Goal: Check status: Check status

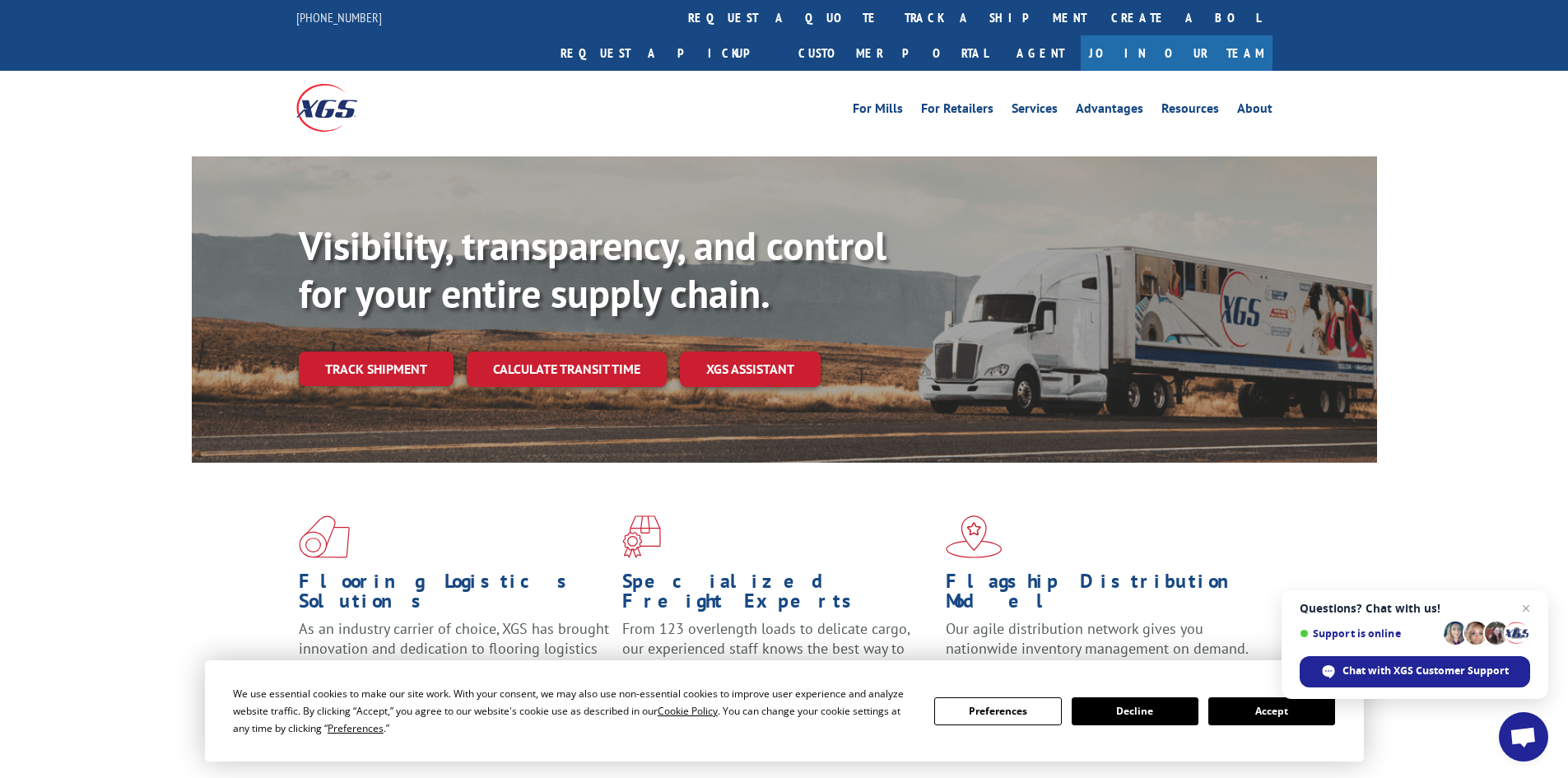
click at [1266, 715] on button "Accept" at bounding box center [1272, 712] width 127 height 28
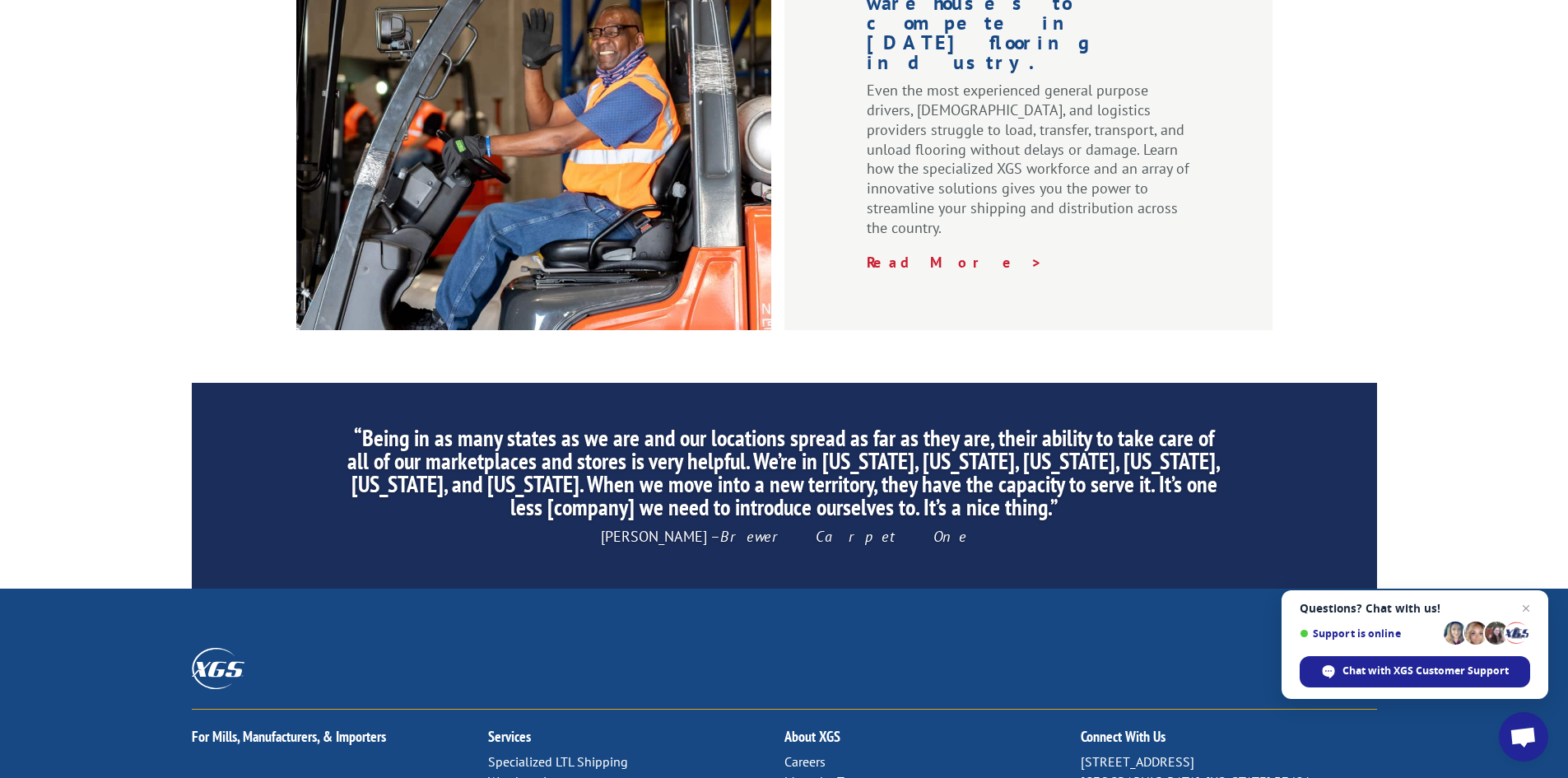
scroll to position [2480, 0]
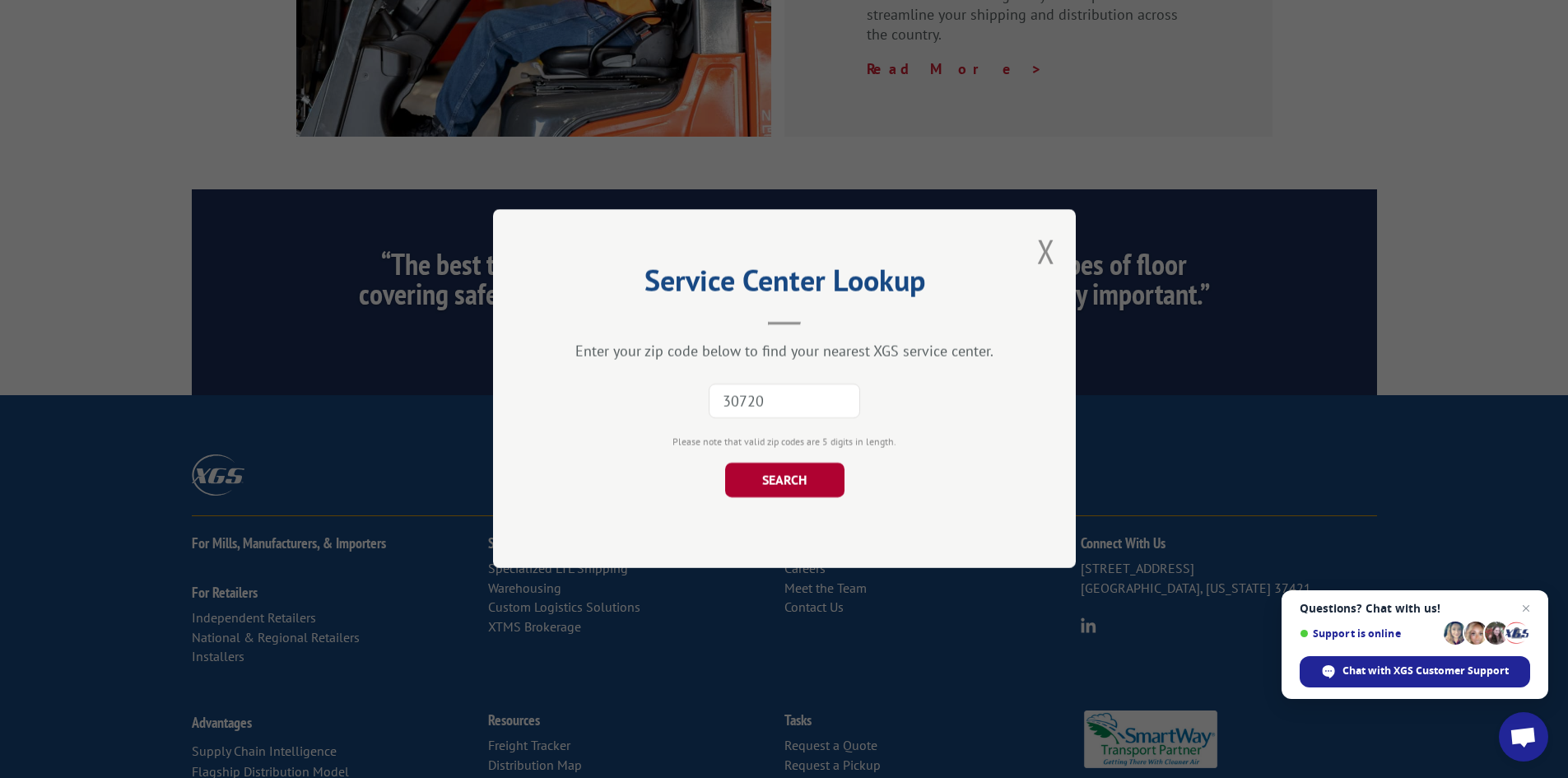
type input "30720"
click at [810, 490] on button "SEARCH" at bounding box center [784, 480] width 119 height 35
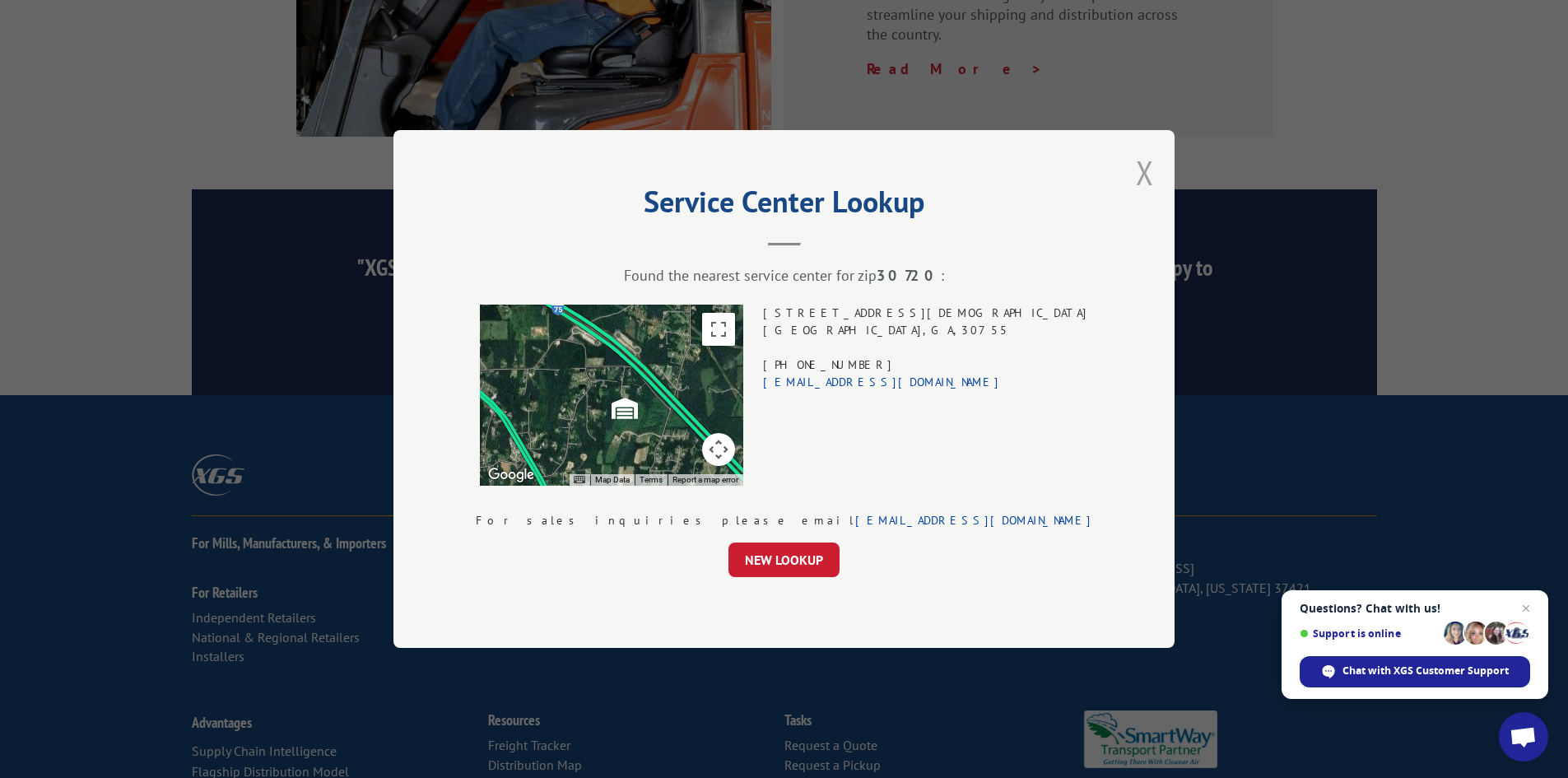
click at [1136, 167] on button "Close modal" at bounding box center [1145, 173] width 18 height 44
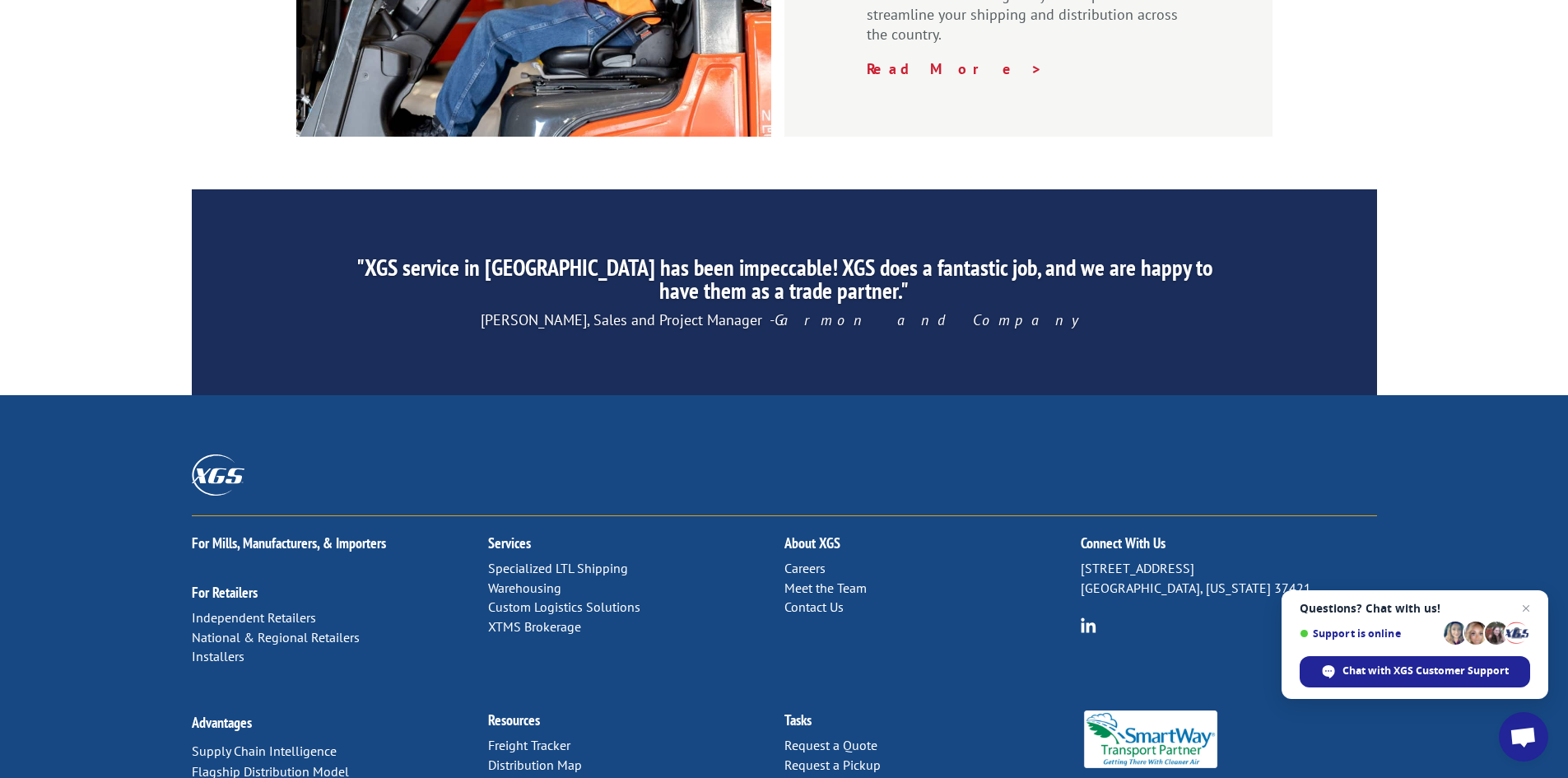
click at [816, 598] on link "Contact Us" at bounding box center [814, 606] width 60 height 17
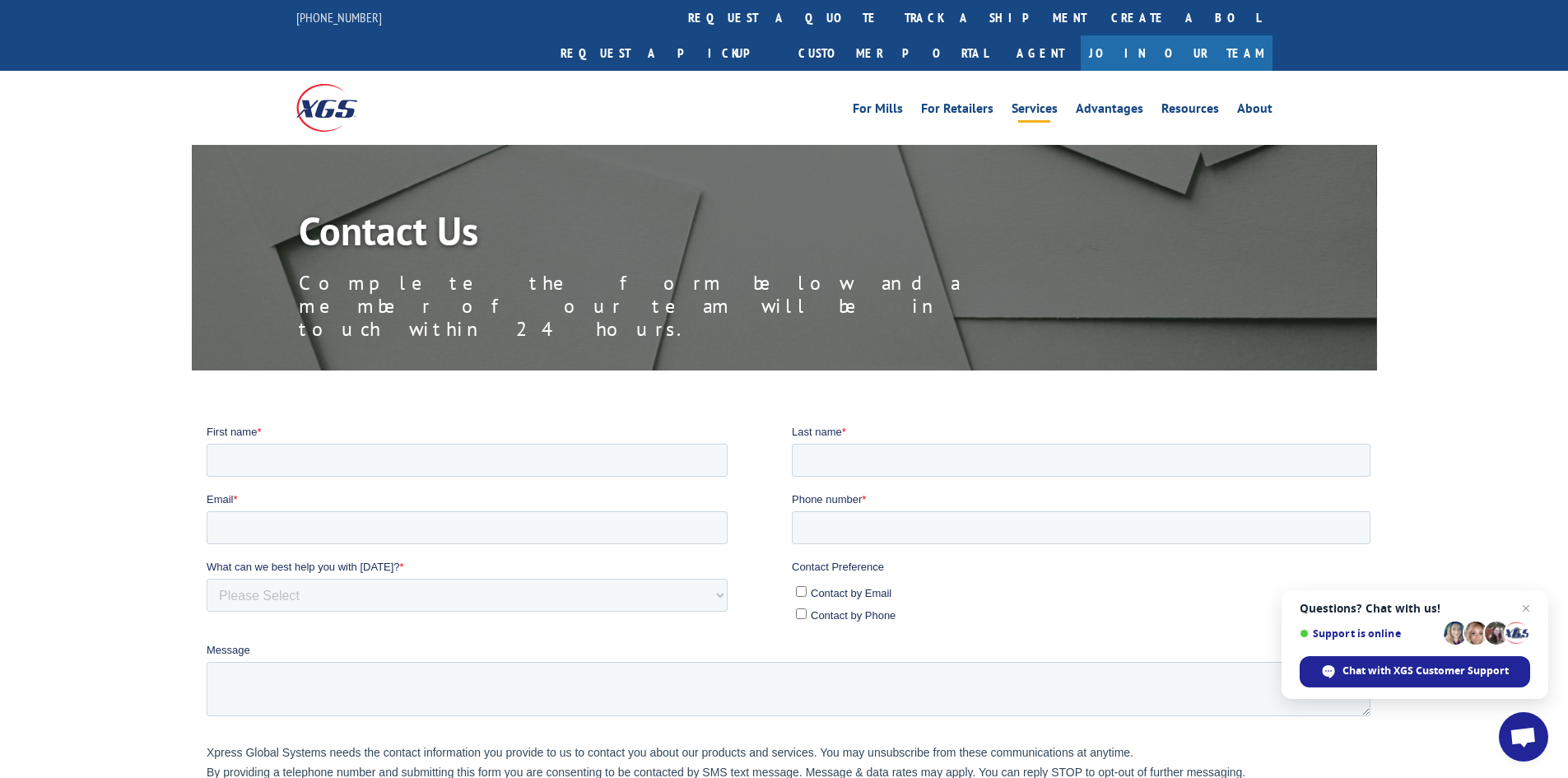
click at [1058, 102] on link "Services" at bounding box center [1034, 111] width 46 height 18
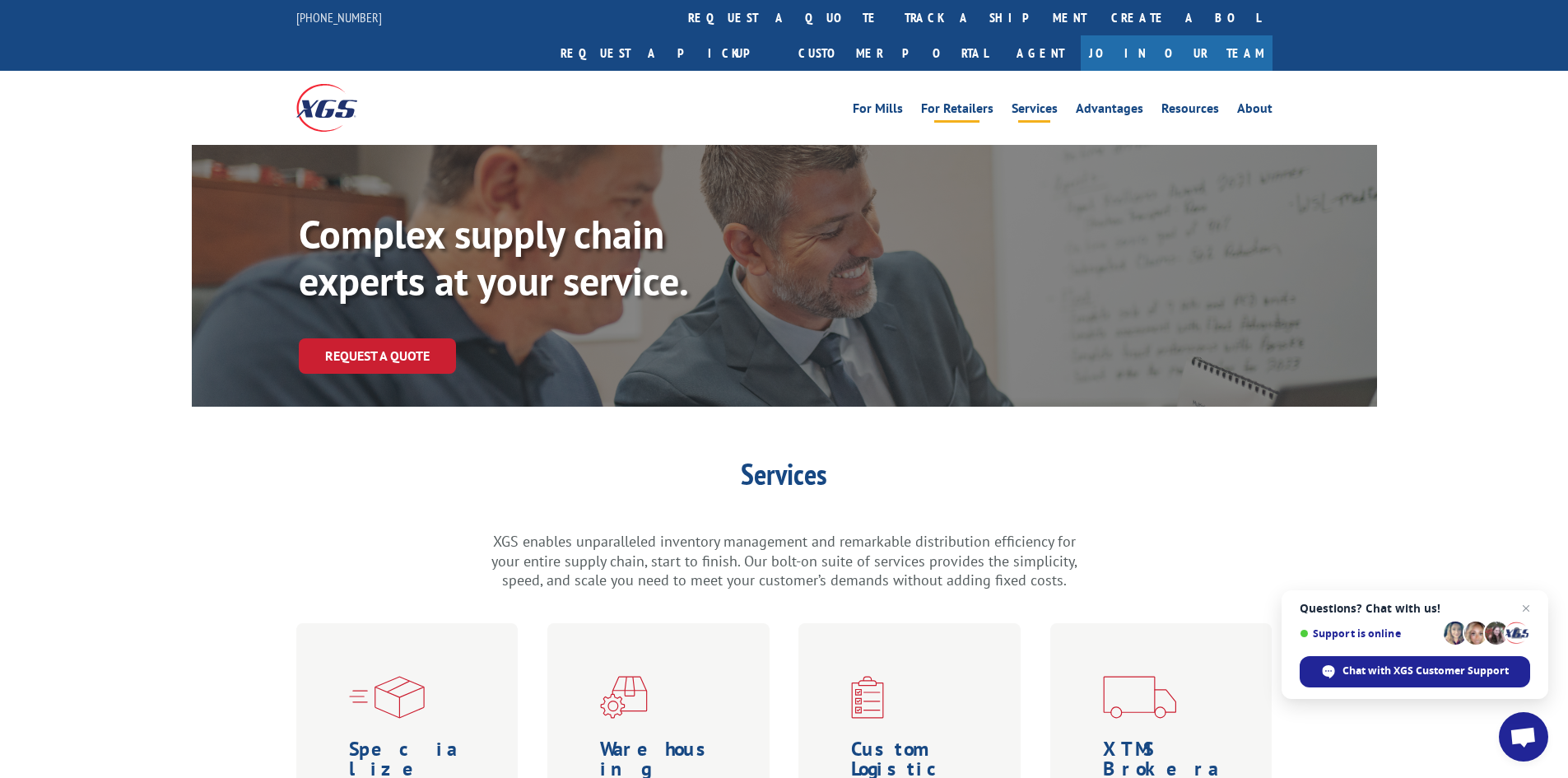
click at [974, 102] on link "For Retailers" at bounding box center [957, 111] width 72 height 18
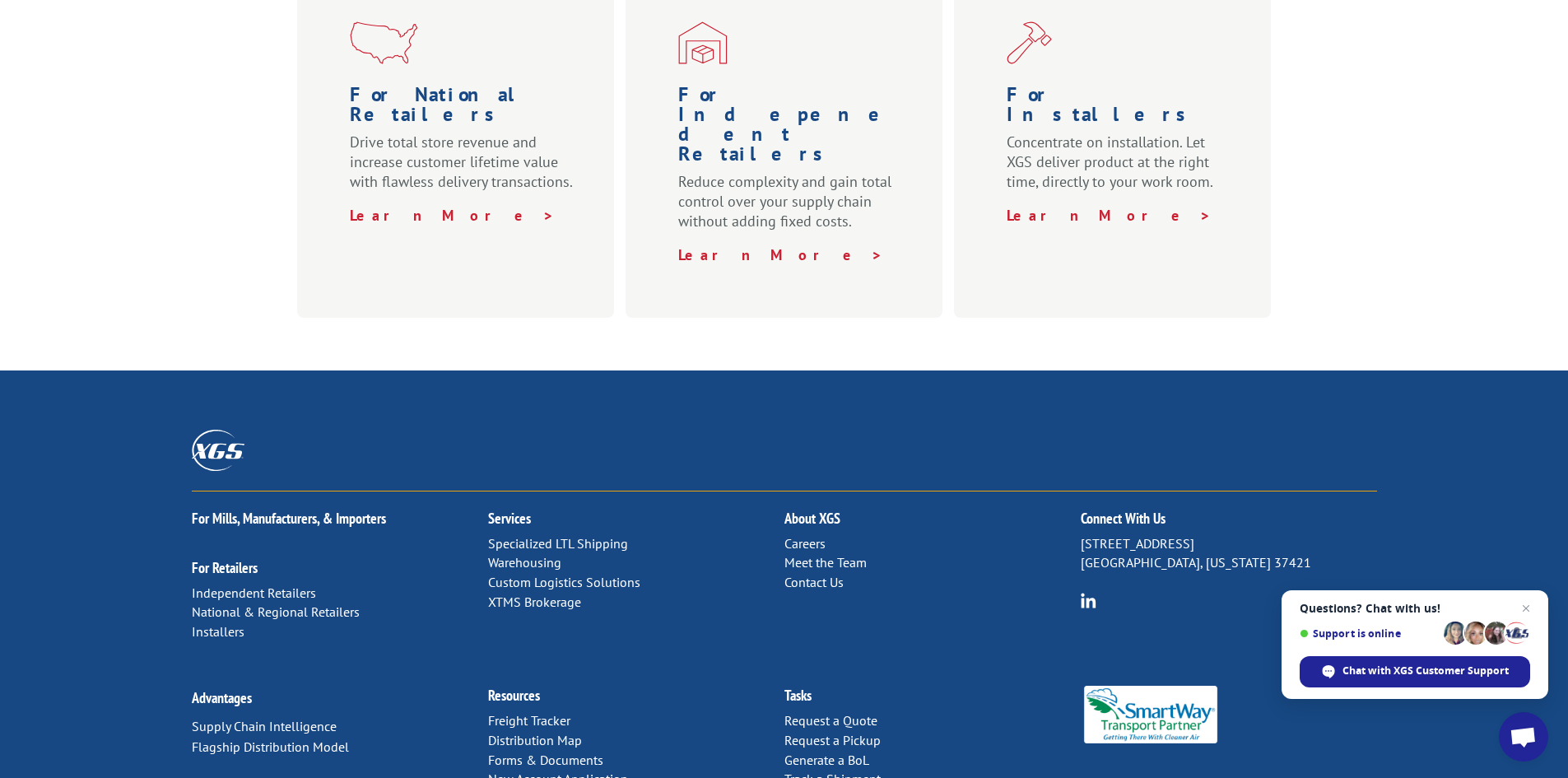
scroll to position [740, 0]
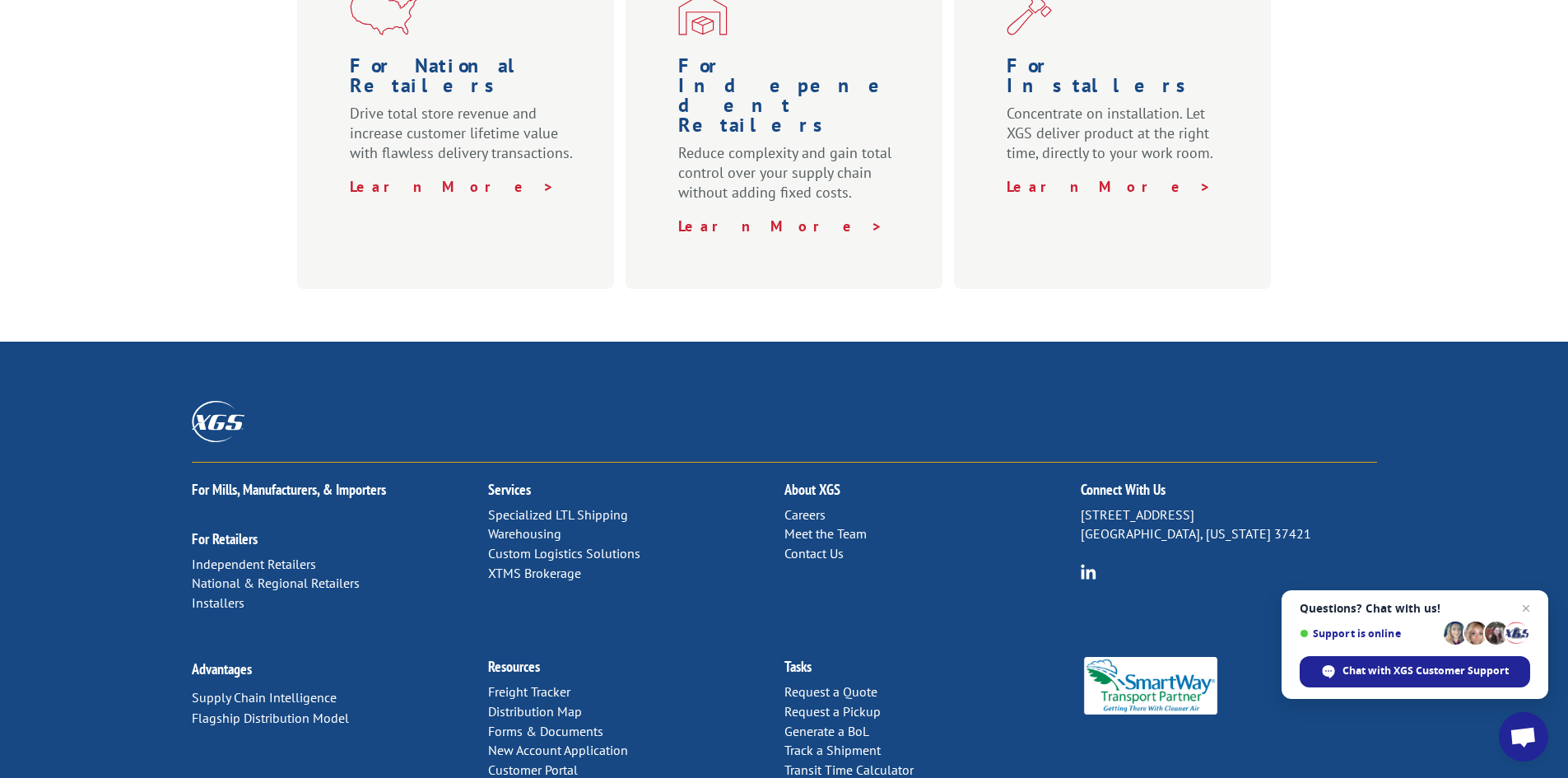
click at [512, 777] on link "Agent" at bounding box center [504, 789] width 33 height 17
click at [510, 683] on link "Freight Tracker" at bounding box center [529, 691] width 82 height 17
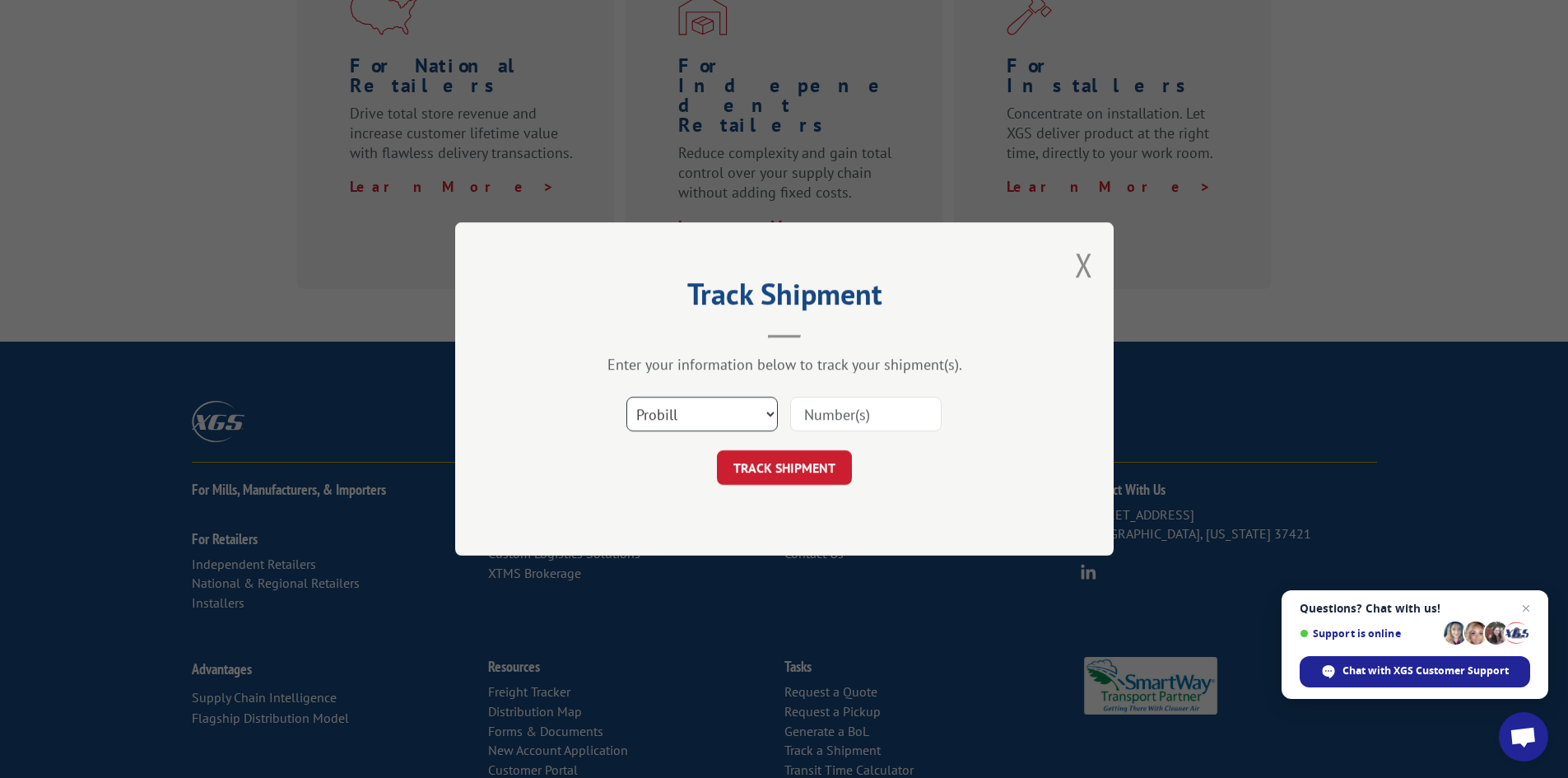
click at [744, 418] on select "Select category... Probill BOL PO" at bounding box center [702, 414] width 152 height 35
select select "bol"
click at [626, 397] on select "Select category... Probill BOL PO" at bounding box center [702, 414] width 152 height 35
click at [702, 560] on div "Track Shipment Enter your information below to track your shipment(s). Select c…" at bounding box center [784, 389] width 1568 height 778
click at [1083, 273] on button "Close modal" at bounding box center [1084, 265] width 18 height 44
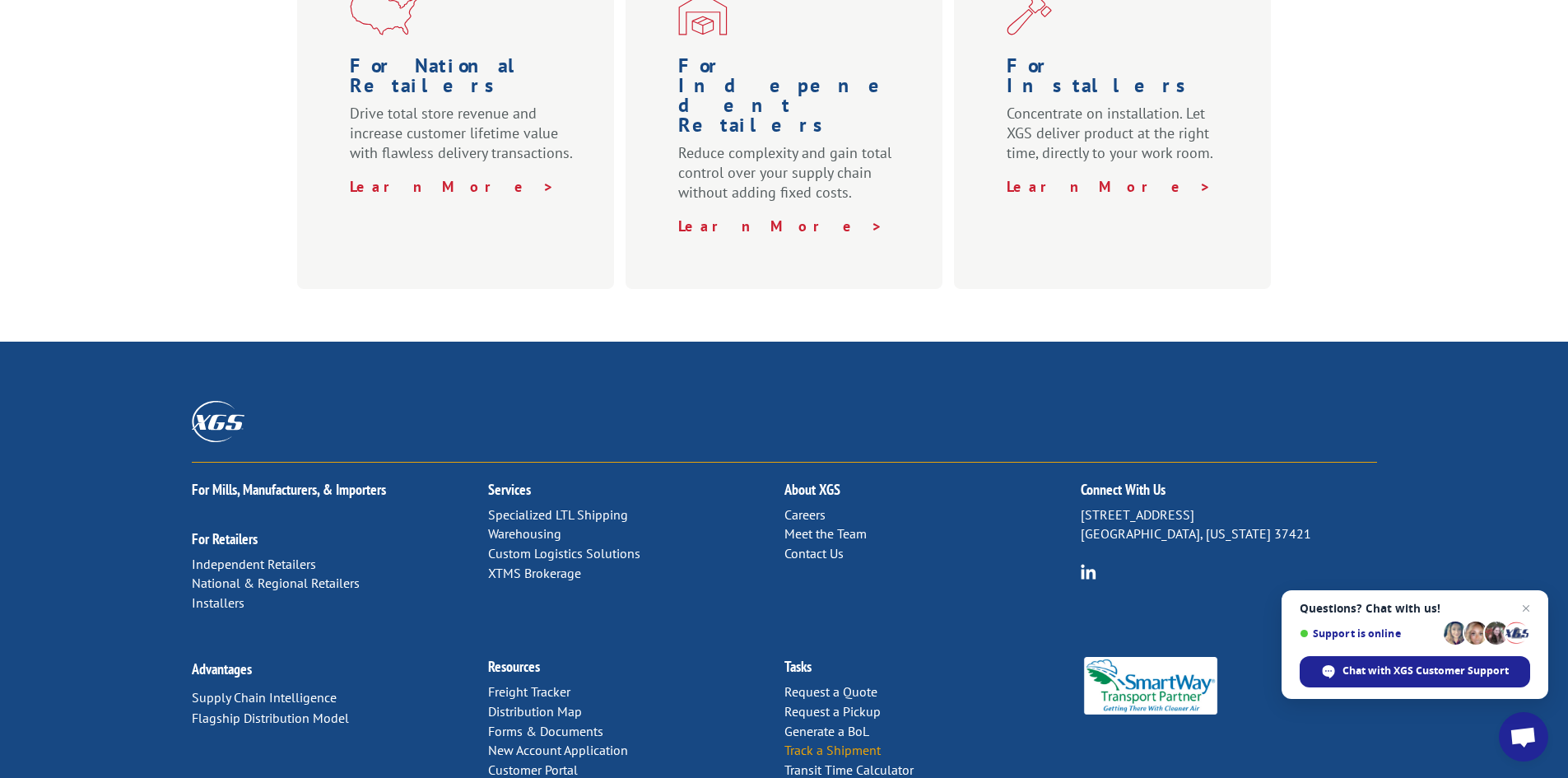
click at [805, 741] on link "Track a Shipment" at bounding box center [832, 749] width 96 height 17
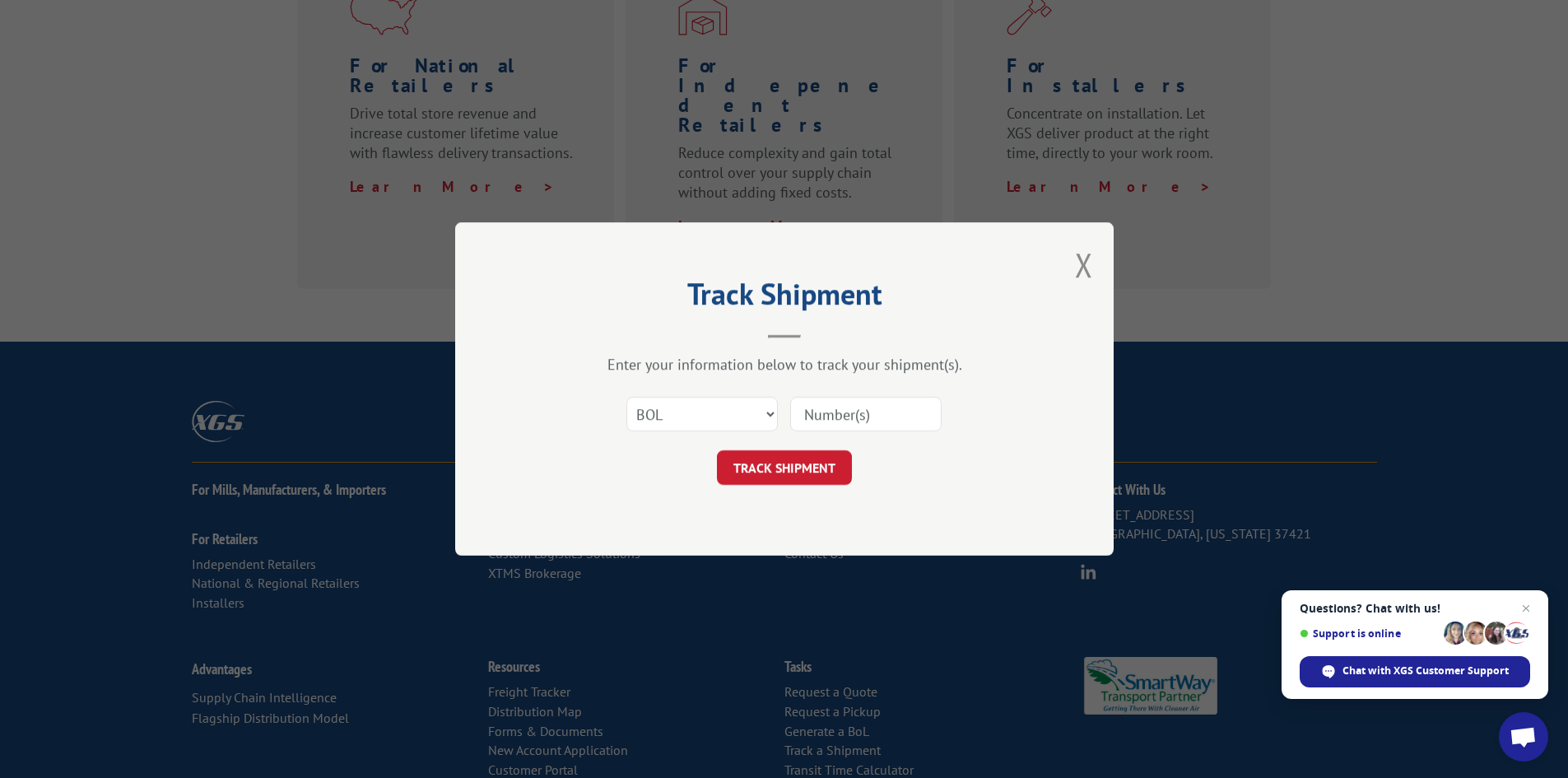
click at [1093, 266] on div "Track Shipment Enter your information below to track your shipment(s). Select c…" at bounding box center [785, 389] width 659 height 333
click at [1084, 261] on button "Close modal" at bounding box center [1084, 265] width 18 height 44
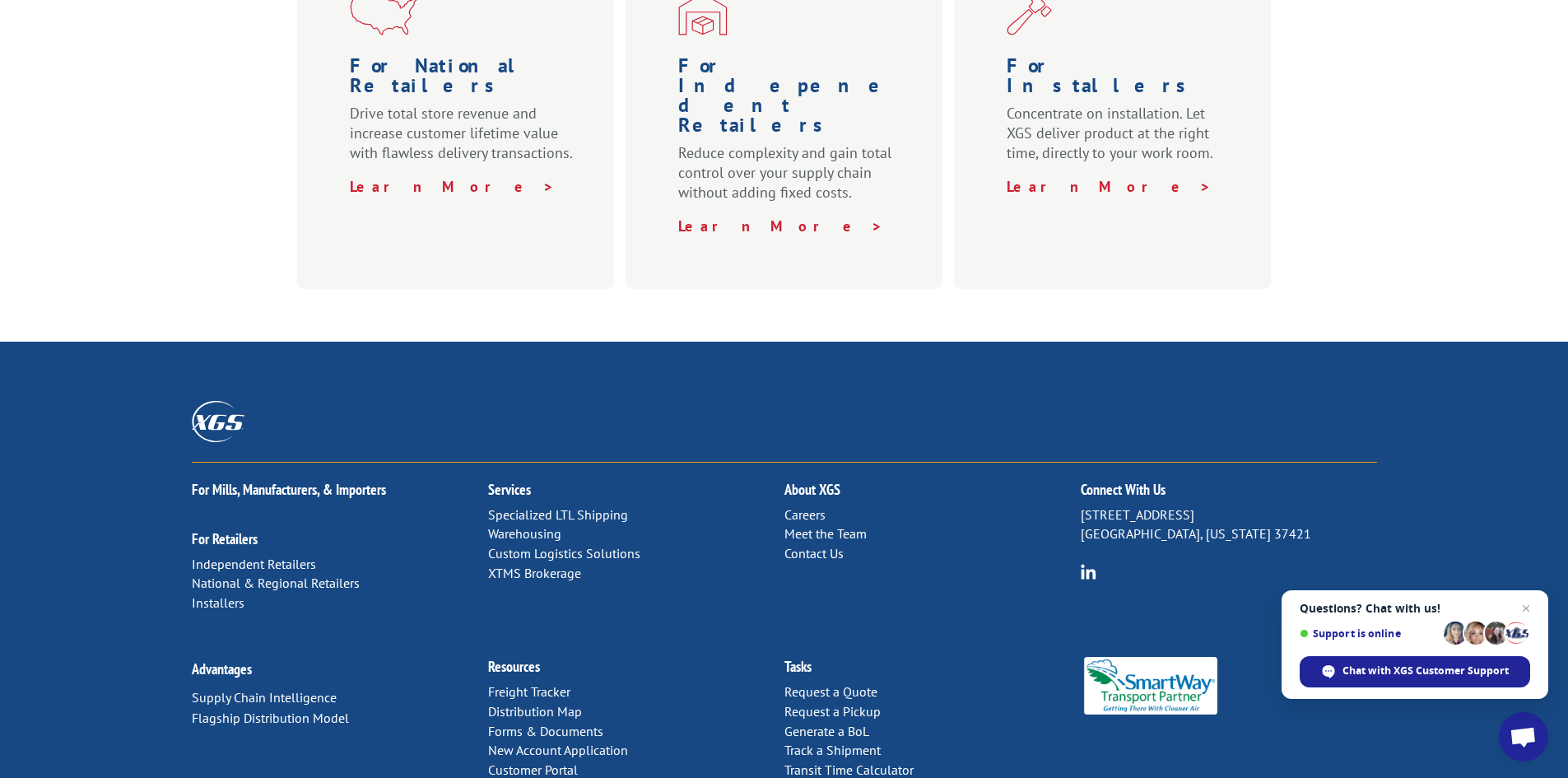
click at [545, 683] on link "Freight Tracker" at bounding box center [529, 691] width 82 height 17
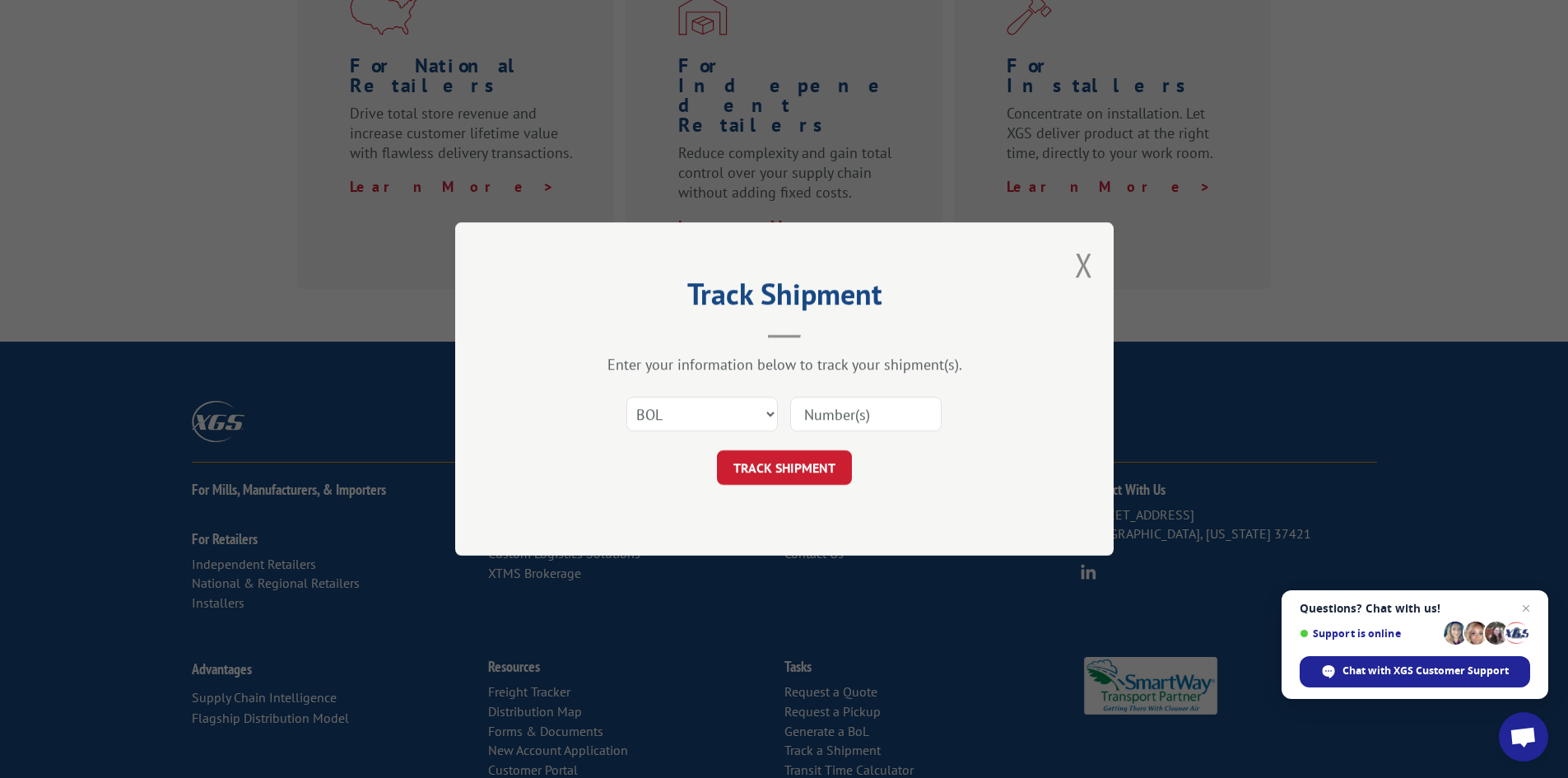
click at [899, 409] on input at bounding box center [865, 414] width 152 height 35
type input "31486849"
click at [776, 463] on button "TRACK SHIPMENT" at bounding box center [784, 467] width 135 height 35
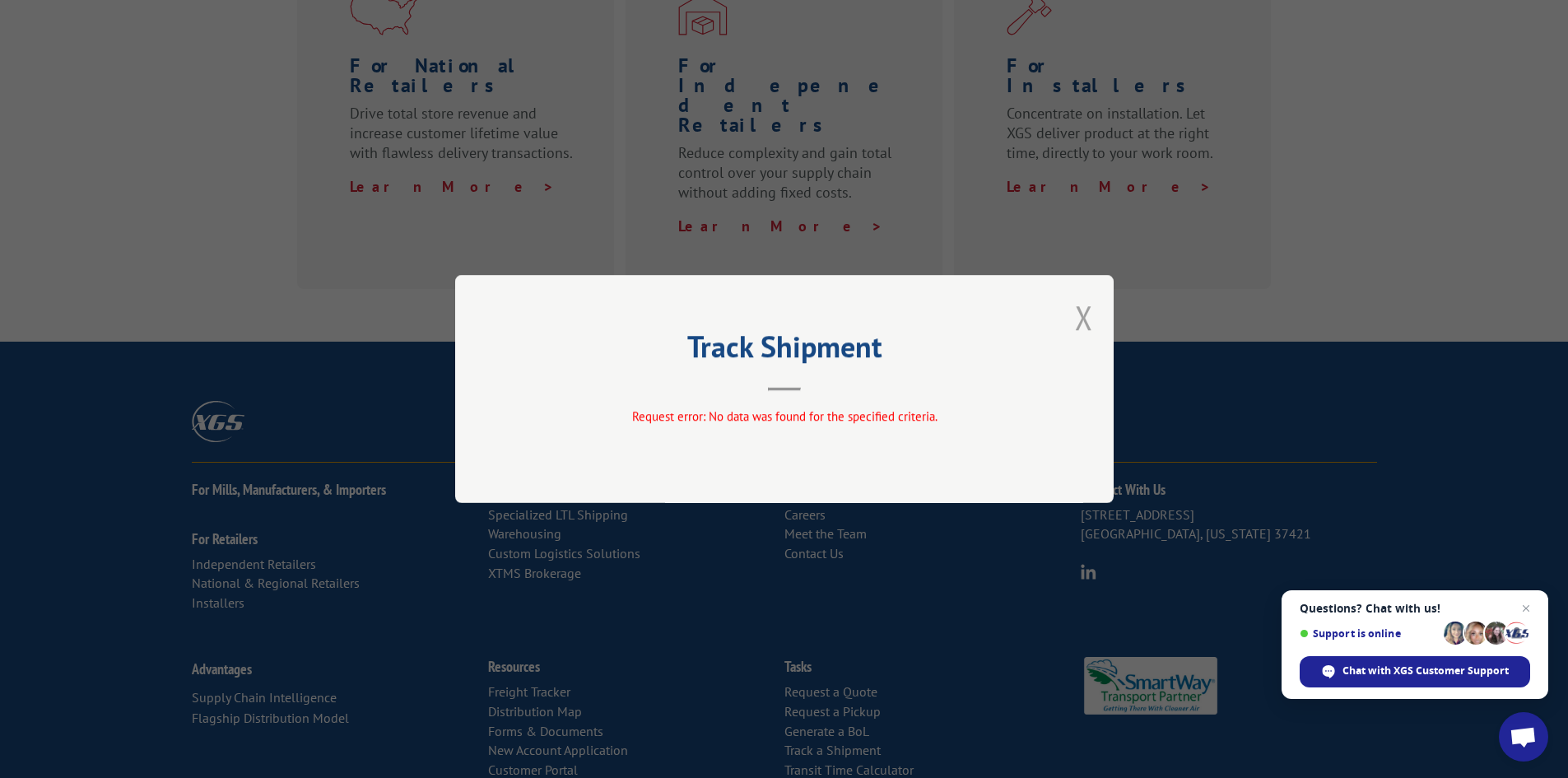
click at [1084, 315] on button "Close modal" at bounding box center [1084, 318] width 18 height 44
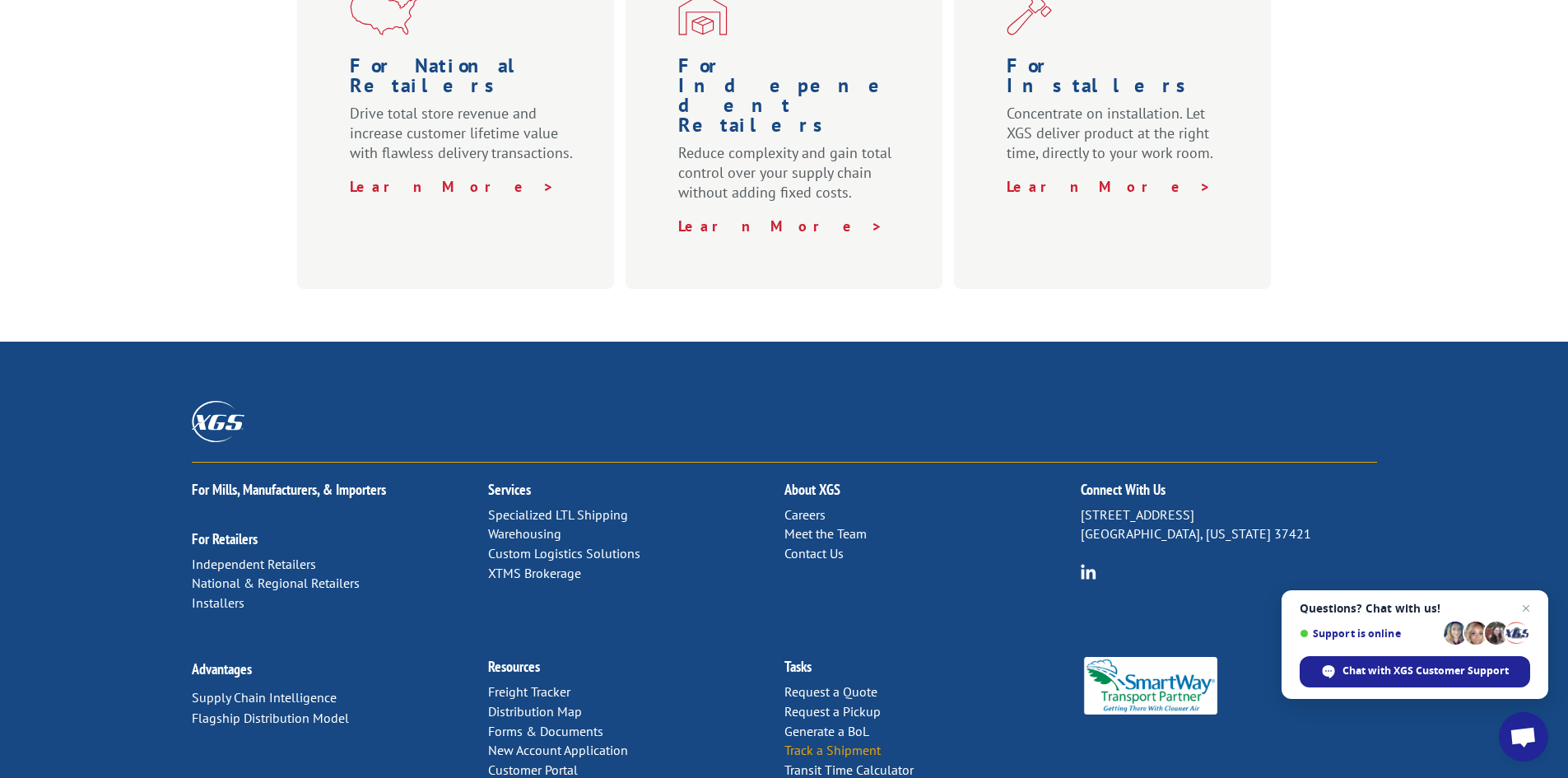
click at [843, 741] on link "Track a Shipment" at bounding box center [832, 749] width 96 height 17
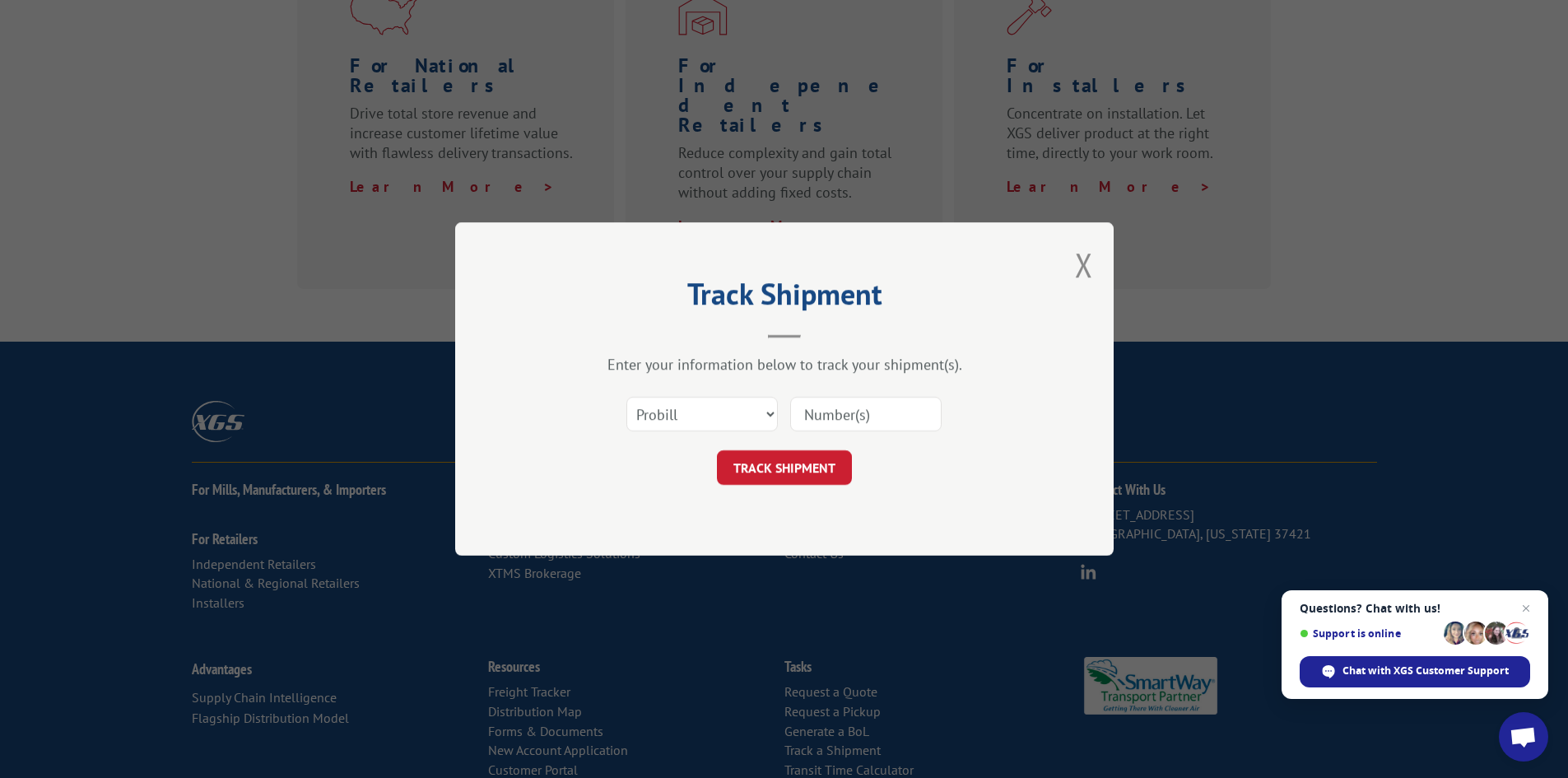
click at [856, 419] on input at bounding box center [865, 414] width 152 height 35
type input "31486849"
click at [830, 461] on button "TRACK SHIPMENT" at bounding box center [784, 467] width 135 height 35
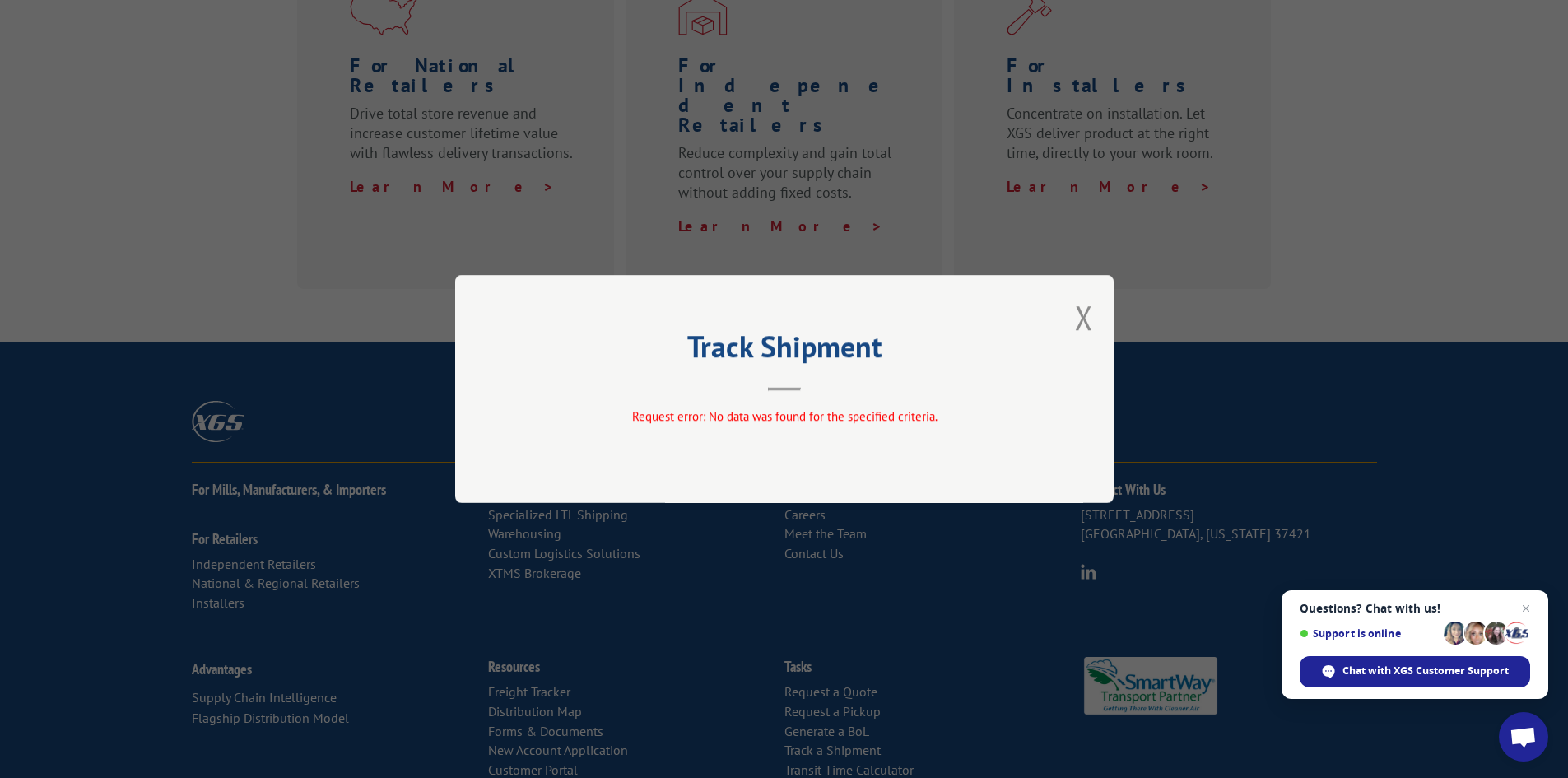
drag, startPoint x: 1092, startPoint y: 307, endPoint x: 1067, endPoint y: 316, distance: 26.6
click at [1084, 309] on button "Close modal" at bounding box center [1084, 318] width 18 height 44
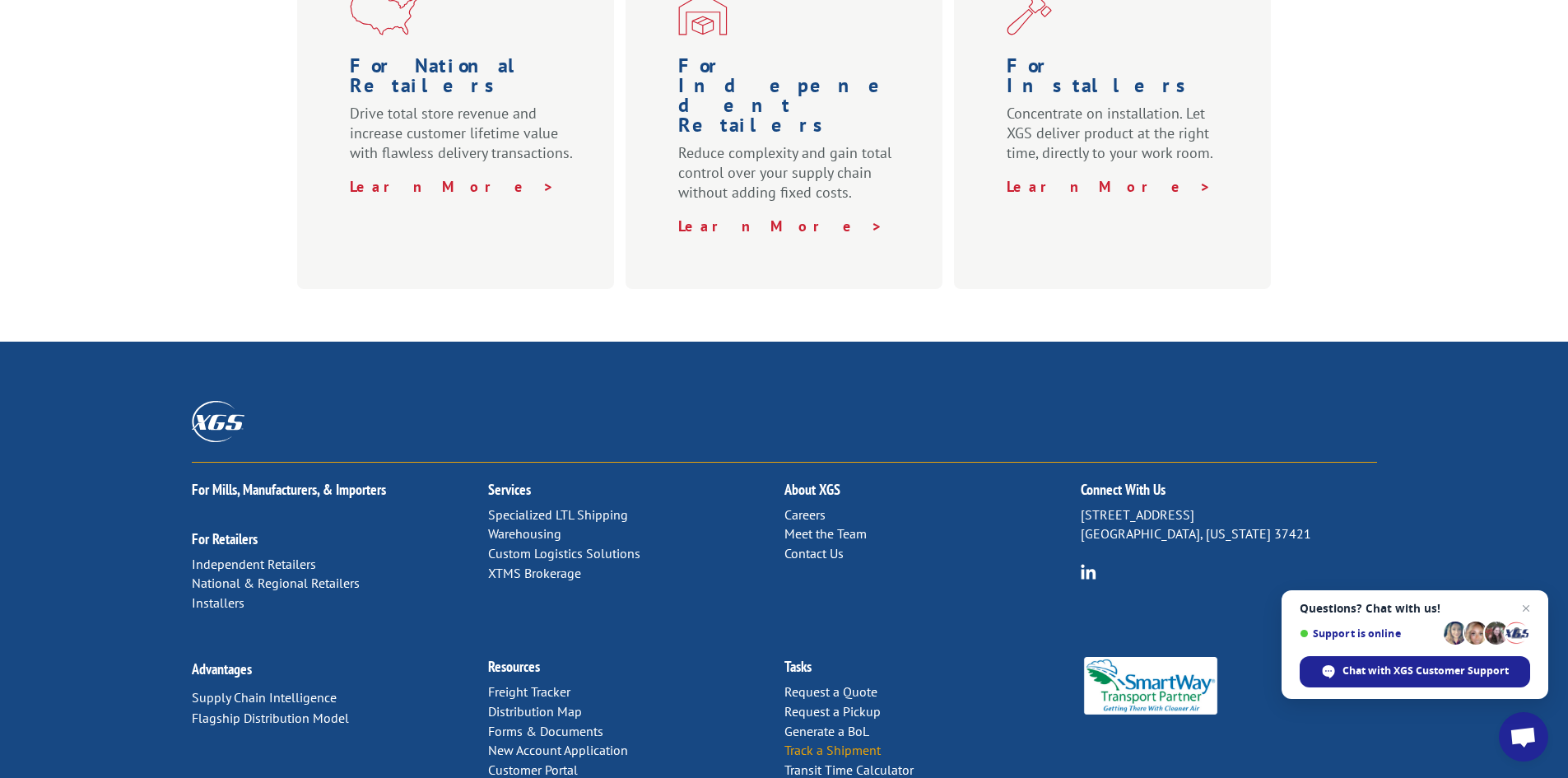
click at [811, 741] on link "Track a Shipment" at bounding box center [832, 749] width 96 height 17
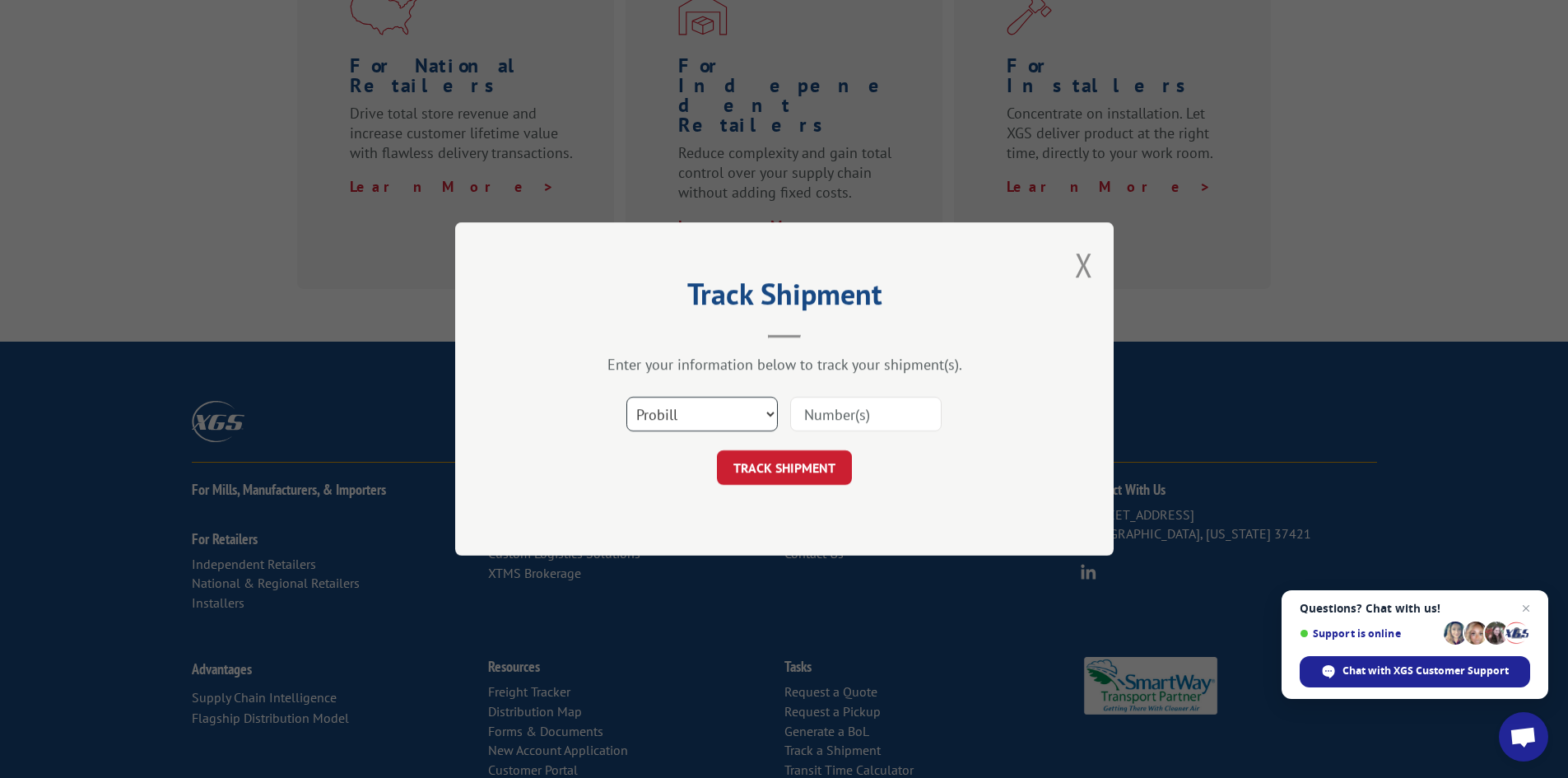
click at [702, 404] on select "Select category... Probill BOL PO" at bounding box center [702, 414] width 152 height 35
select select "bol"
click at [626, 397] on select "Select category... Probill BOL PO" at bounding box center [702, 414] width 152 height 35
click at [816, 462] on button "TRACK SHIPMENT" at bounding box center [784, 467] width 135 height 35
click at [850, 422] on input at bounding box center [865, 414] width 152 height 35
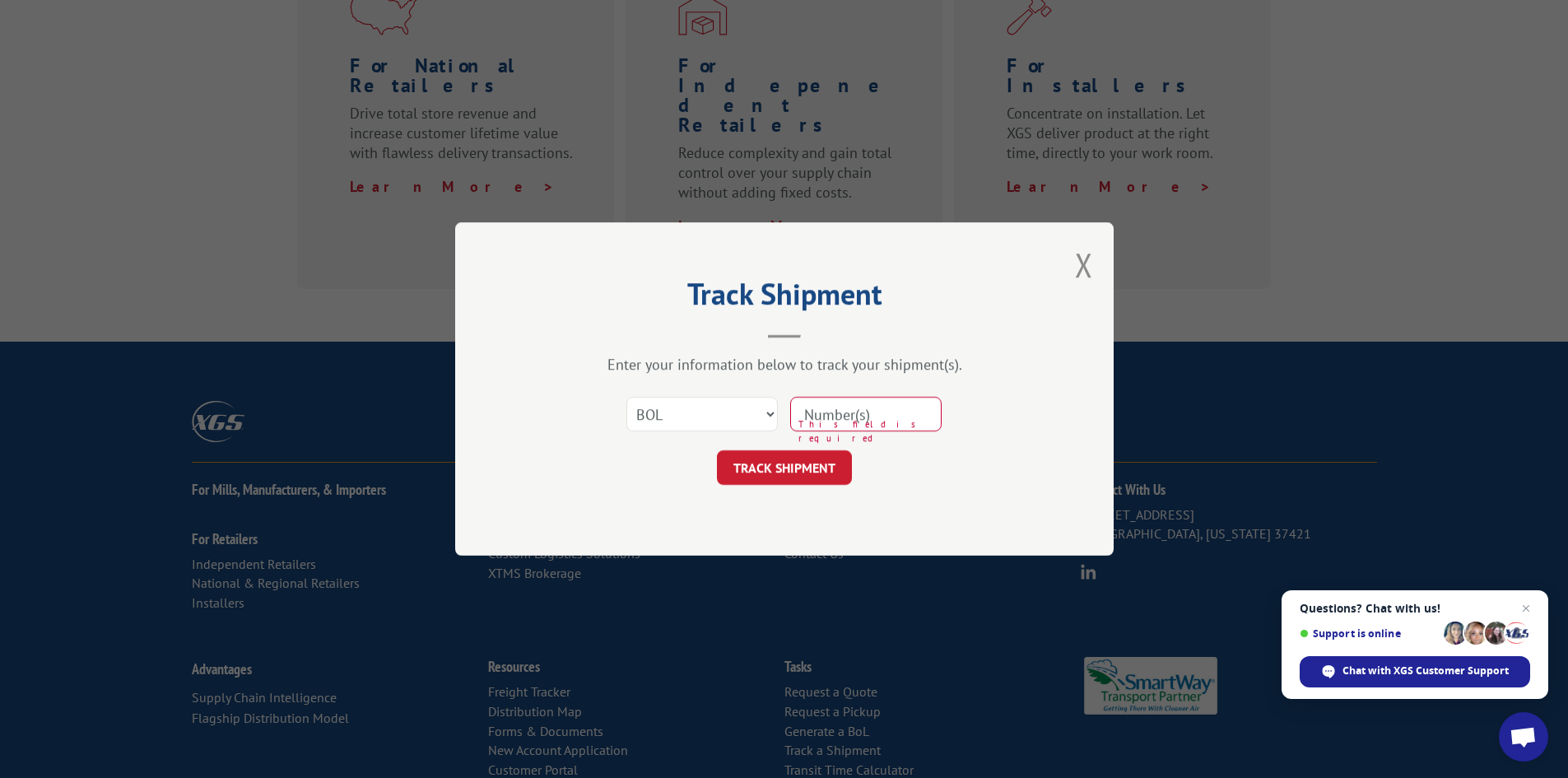
type input "31486849"
click at [782, 480] on button "TRACK SHIPMENT" at bounding box center [784, 467] width 135 height 35
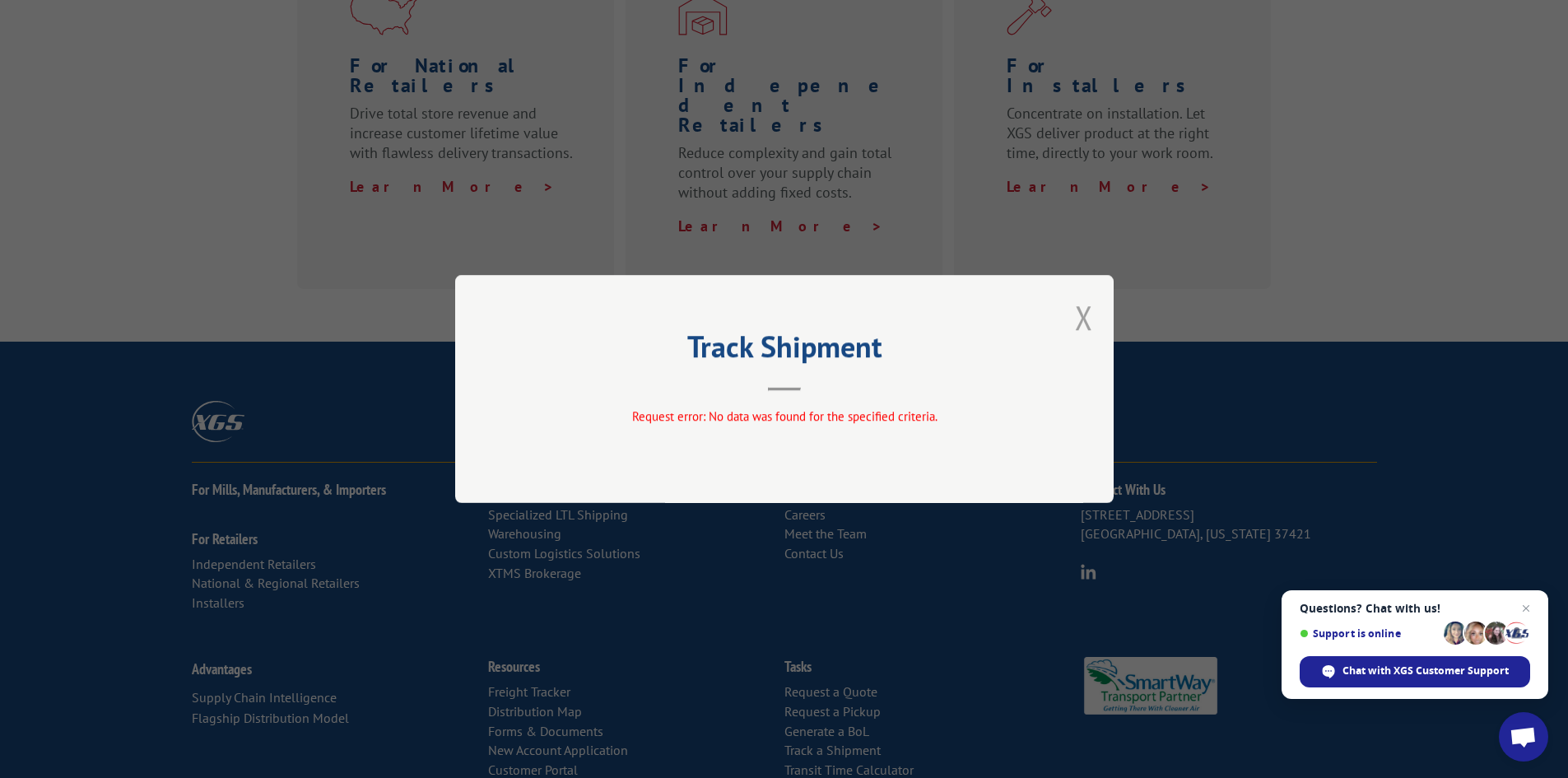
click at [1093, 323] on button "Close modal" at bounding box center [1084, 318] width 18 height 44
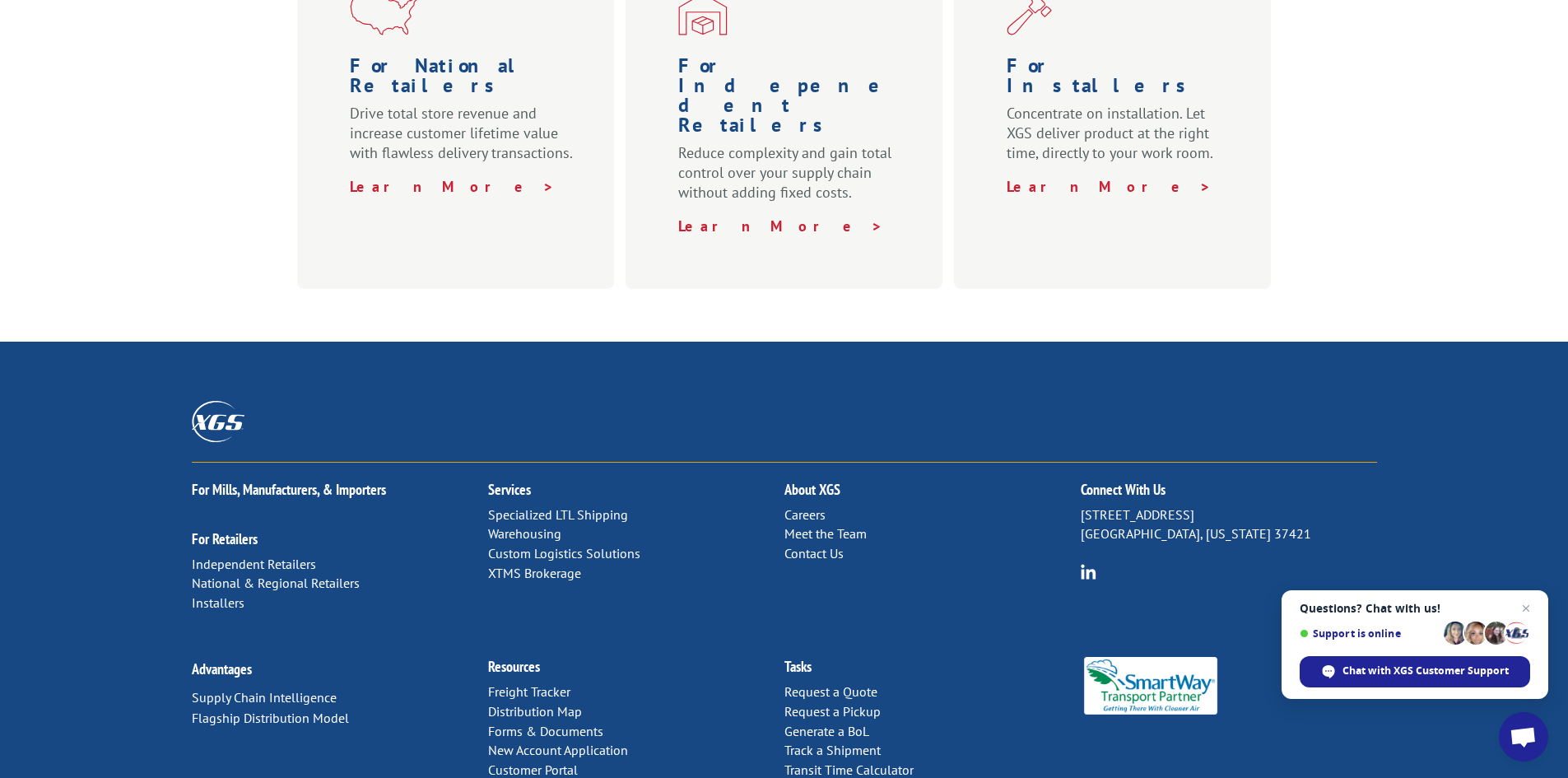
click at [513, 761] on link "Customer Portal" at bounding box center [533, 769] width 89 height 17
click at [525, 703] on link "Distribution Map" at bounding box center [535, 711] width 94 height 17
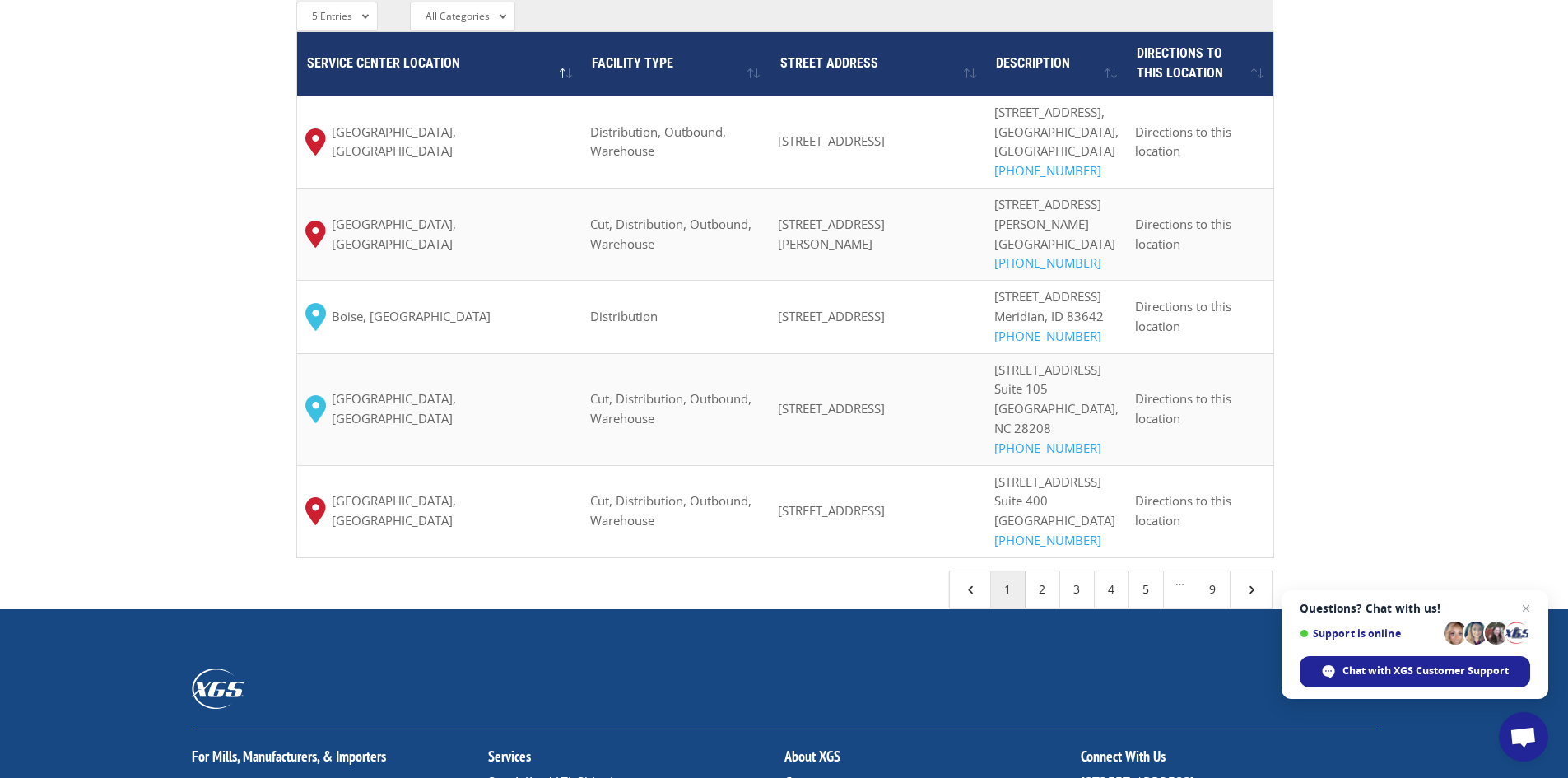
scroll to position [1317, 0]
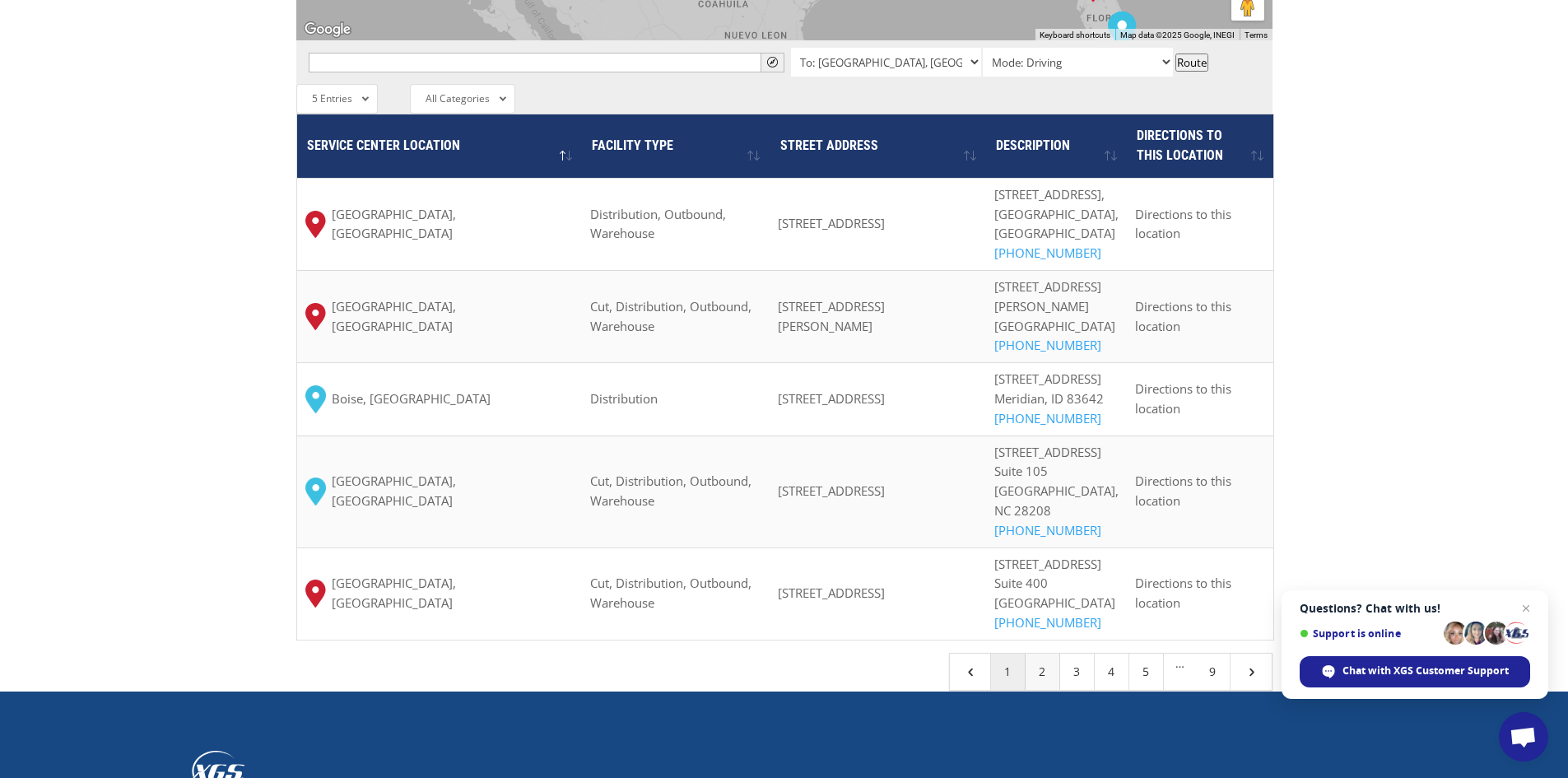
click at [1044, 690] on link "2" at bounding box center [1042, 672] width 35 height 36
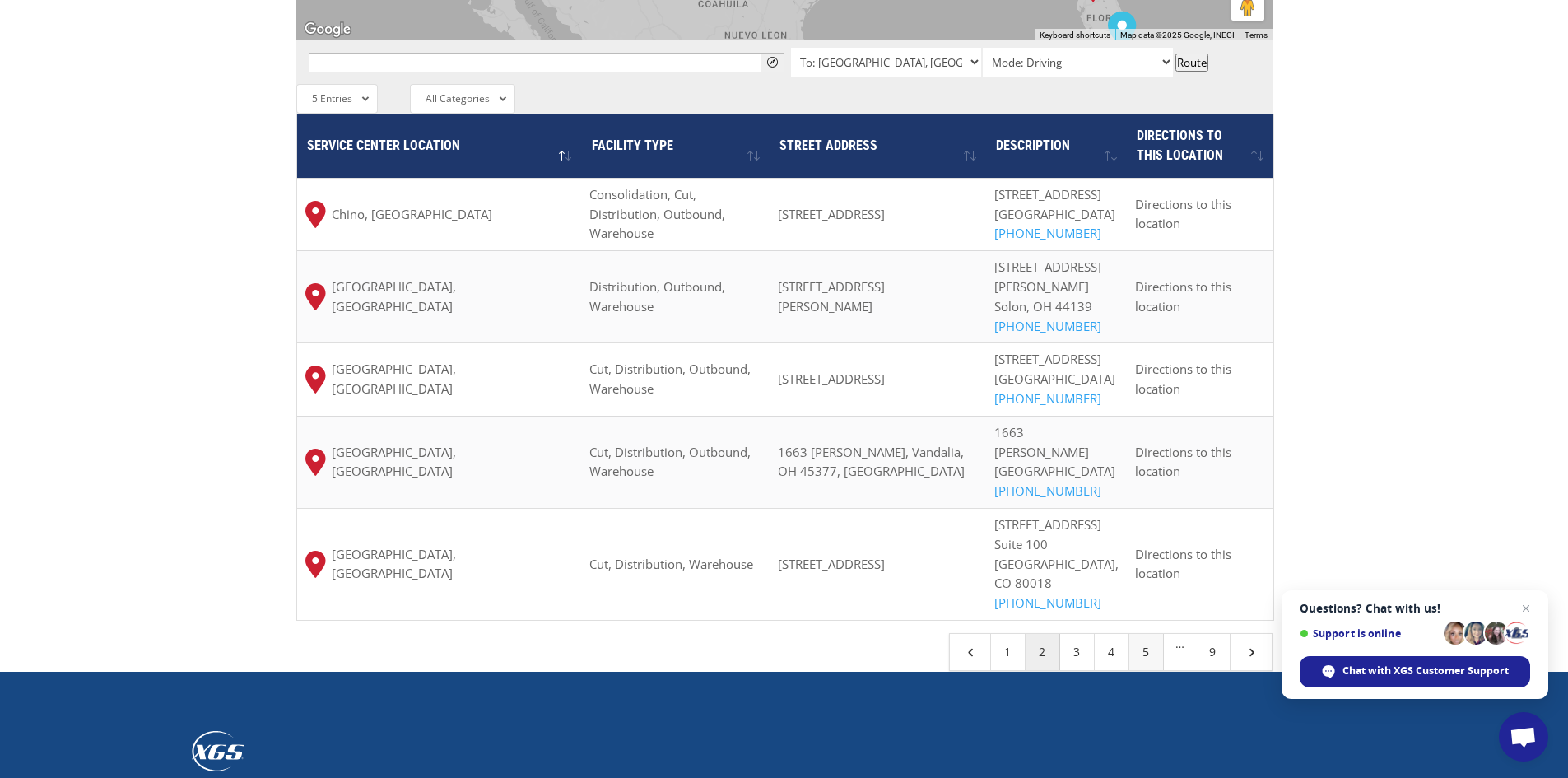
click at [1134, 634] on link "5" at bounding box center [1146, 652] width 35 height 36
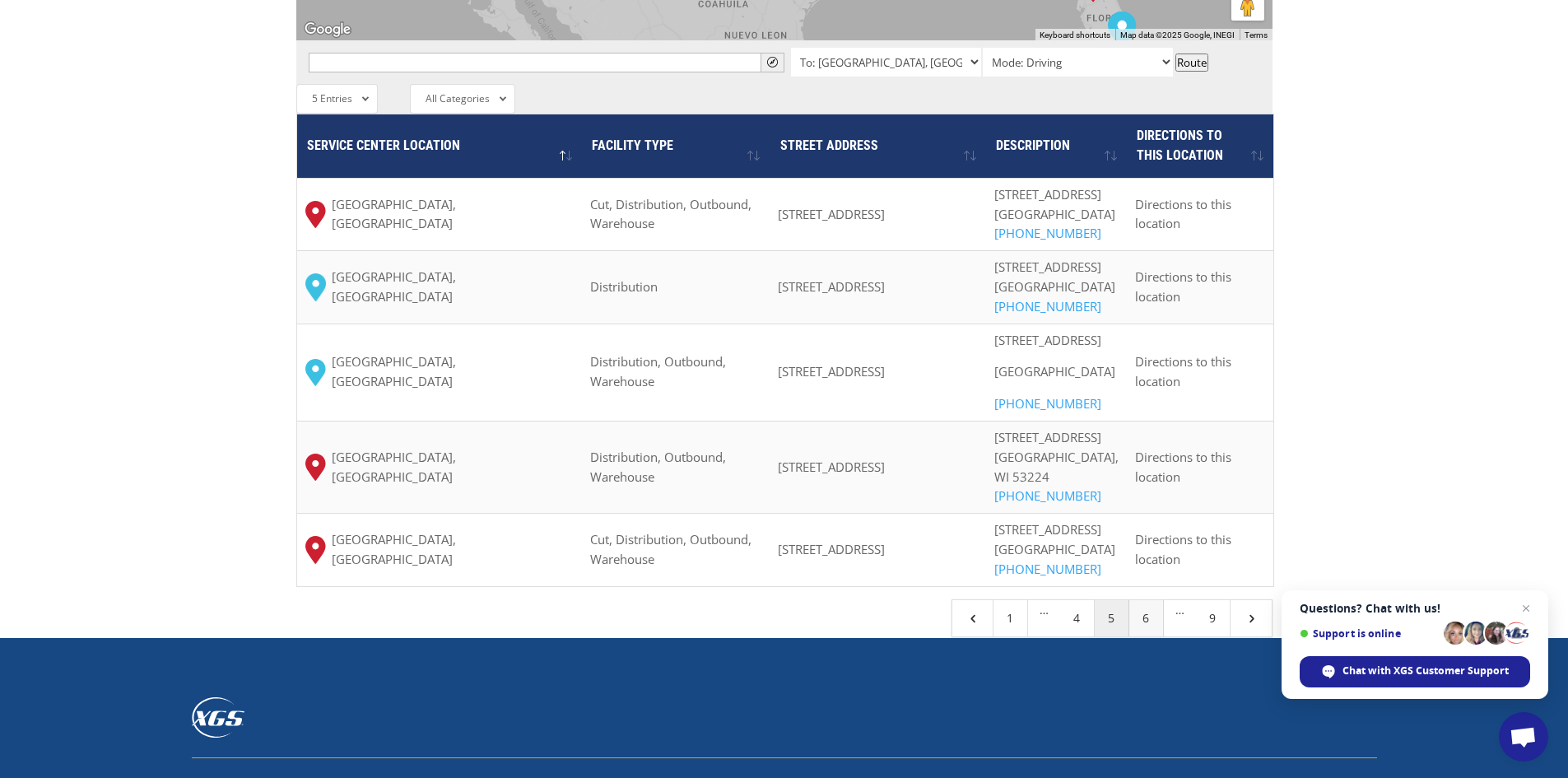
click at [1154, 636] on link "6" at bounding box center [1146, 618] width 35 height 36
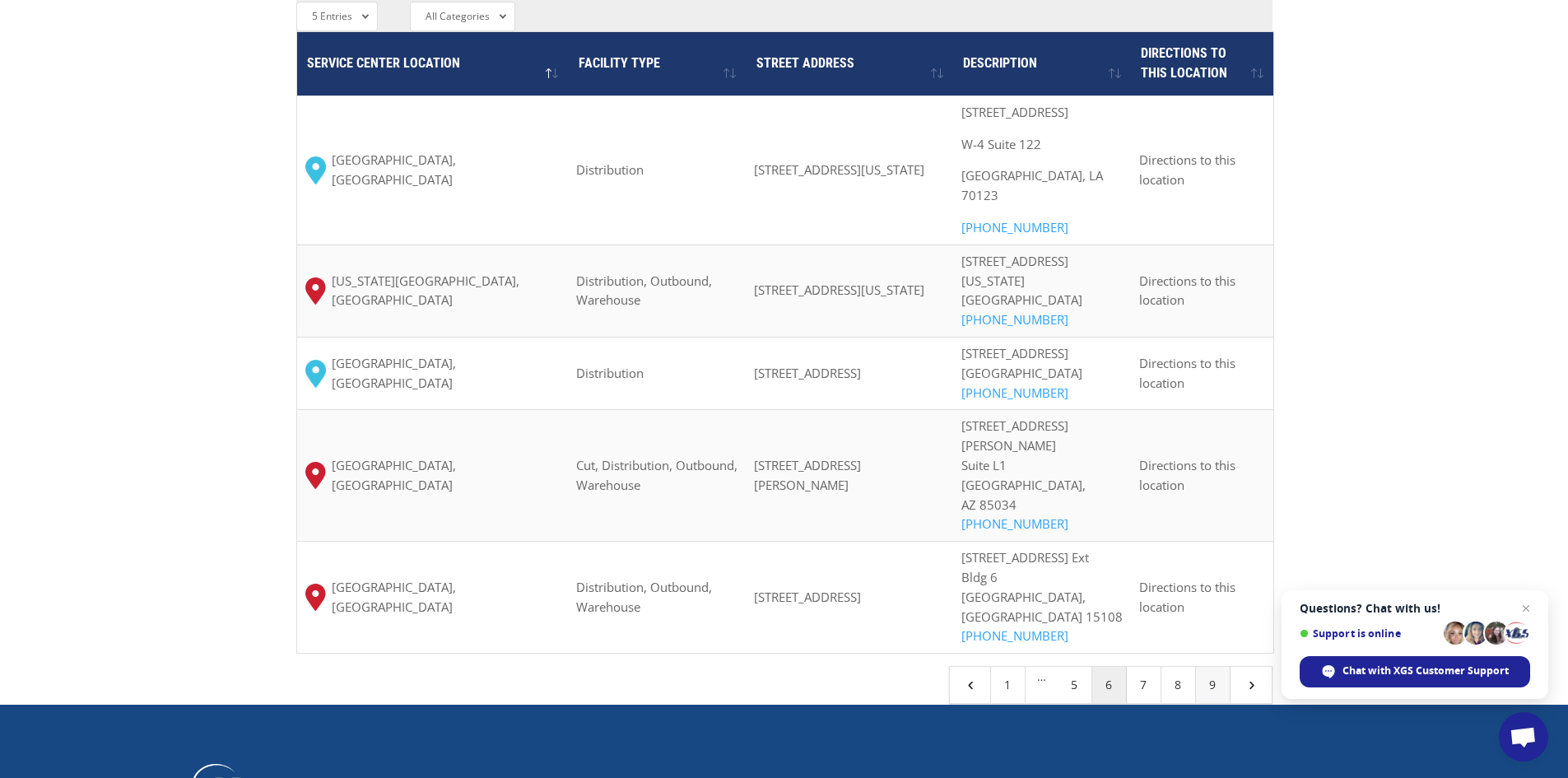
click at [1209, 667] on link "9" at bounding box center [1213, 685] width 35 height 36
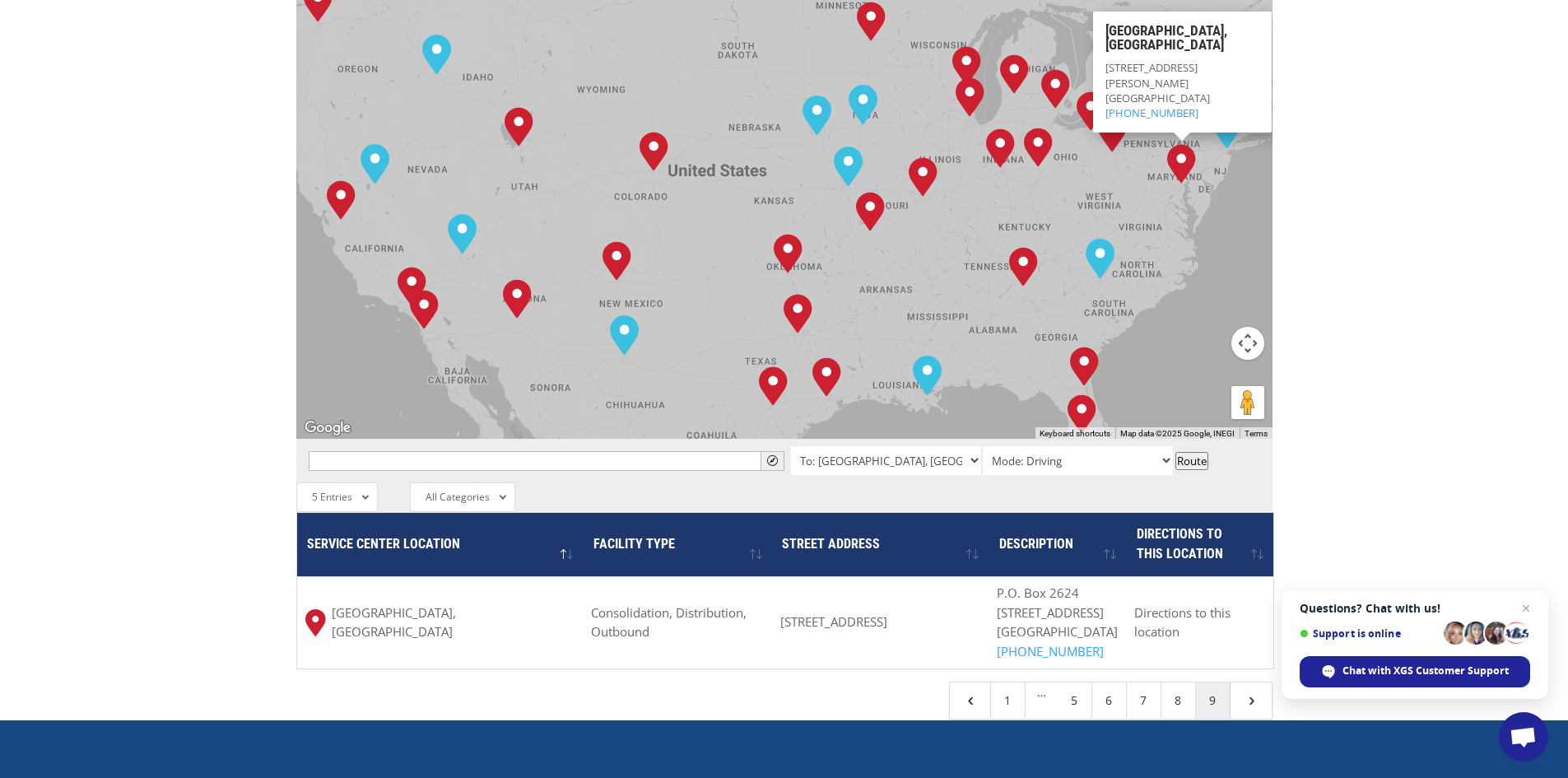
scroll to position [964, 0]
